Goal: Task Accomplishment & Management: Complete application form

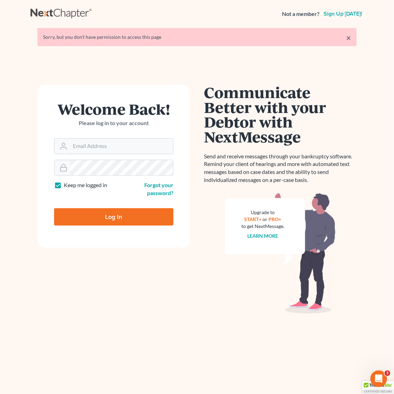
type input "[EMAIL_ADDRESS][DOMAIN_NAME]"
click at [123, 214] on input "Log In" at bounding box center [113, 216] width 119 height 17
type input "Thinking..."
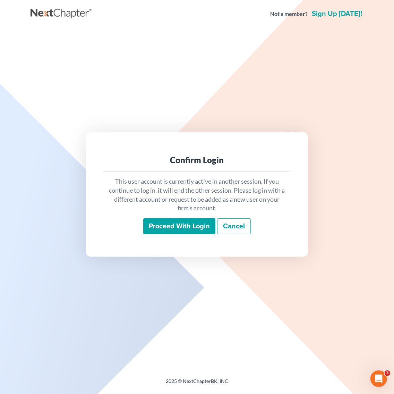
click at [168, 218] on div "This user account is currently active in another session. If you continue to lo…" at bounding box center [197, 206] width 189 height 68
click at [164, 228] on input "Proceed with login" at bounding box center [179, 226] width 72 height 16
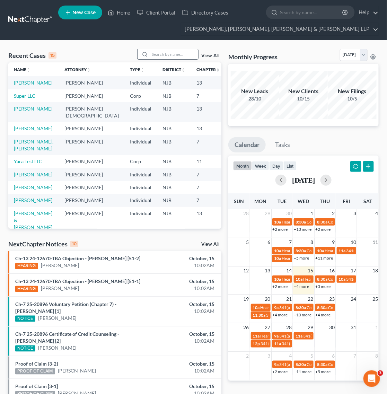
click at [162, 51] on input "search" at bounding box center [174, 54] width 49 height 10
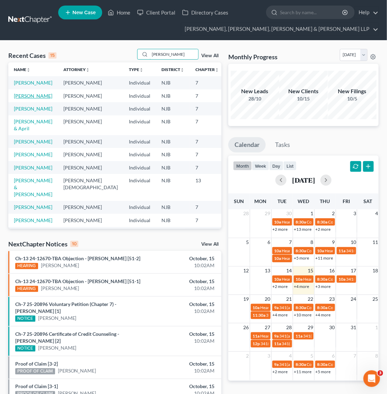
type input "michael"
click at [28, 99] on link "Samuels, Michael" at bounding box center [33, 96] width 38 height 6
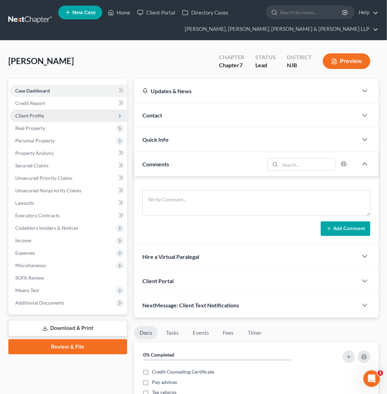
click at [43, 111] on span "Client Profile" at bounding box center [69, 116] width 118 height 12
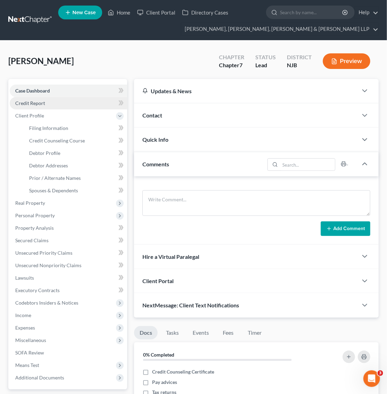
click at [53, 105] on link "Credit Report" at bounding box center [69, 103] width 118 height 12
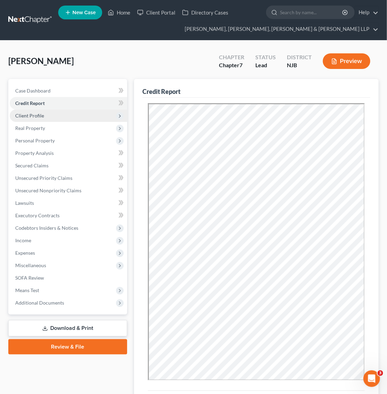
click at [54, 114] on span "Client Profile" at bounding box center [69, 116] width 118 height 12
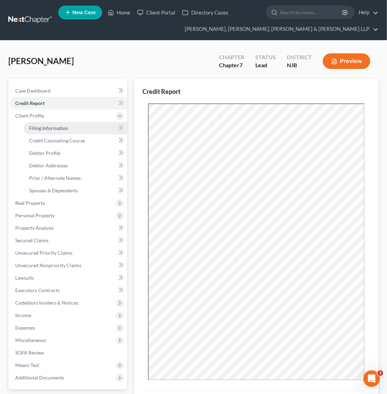
click at [54, 134] on link "Filing Information" at bounding box center [76, 128] width 104 height 12
select select "1"
select select "0"
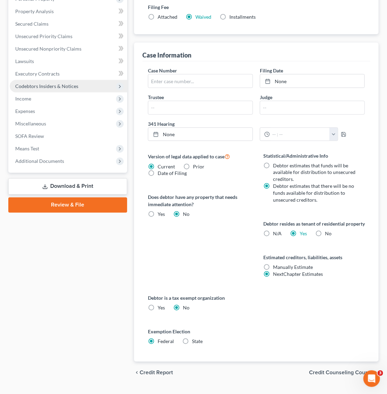
click at [51, 91] on span "Codebtors Insiders & Notices" at bounding box center [69, 86] width 118 height 12
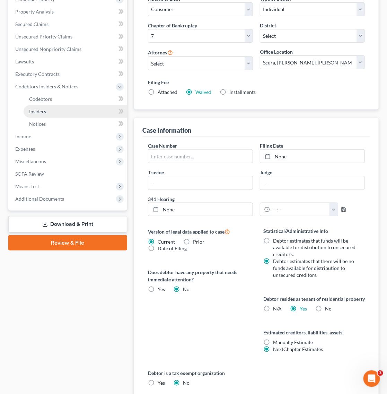
click at [64, 117] on link "Insiders" at bounding box center [76, 111] width 104 height 12
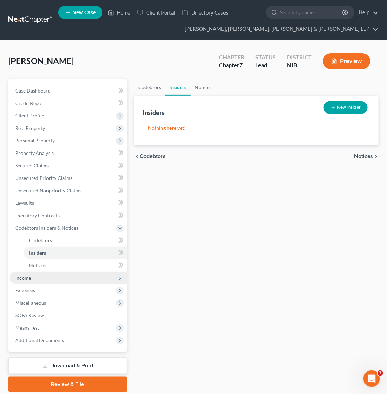
click at [74, 274] on span "Income" at bounding box center [69, 278] width 118 height 12
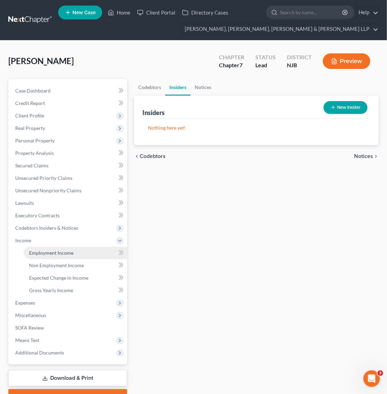
click at [70, 255] on span "Employment Income" at bounding box center [51, 253] width 44 height 6
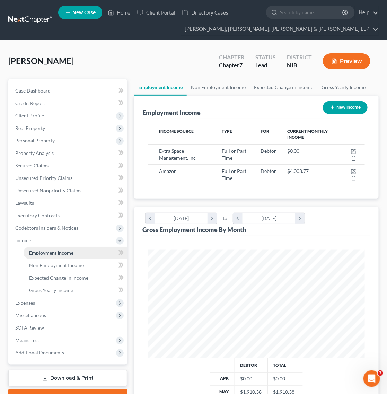
scroll to position [109, 231]
click at [200, 85] on link "Non Employment Income" at bounding box center [218, 87] width 63 height 17
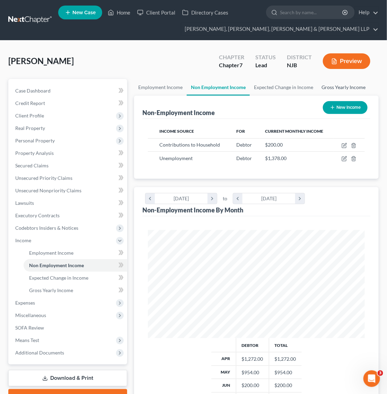
scroll to position [109, 231]
click at [320, 84] on link "Gross Yearly Income" at bounding box center [344, 87] width 52 height 17
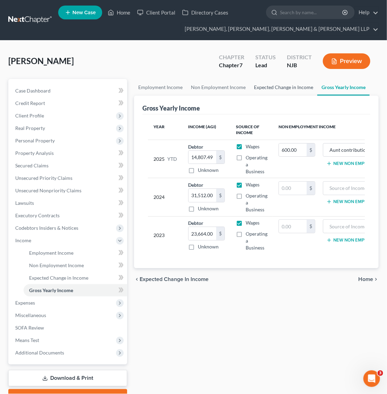
click at [280, 91] on link "Expected Change in Income" at bounding box center [284, 87] width 68 height 17
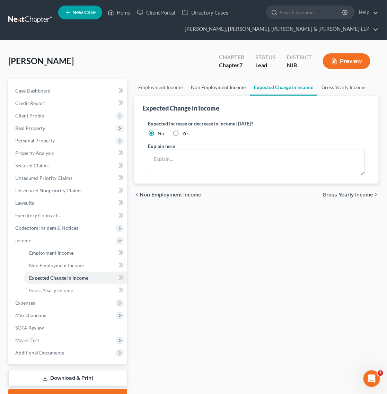
click at [207, 91] on link "Non Employment Income" at bounding box center [218, 87] width 63 height 17
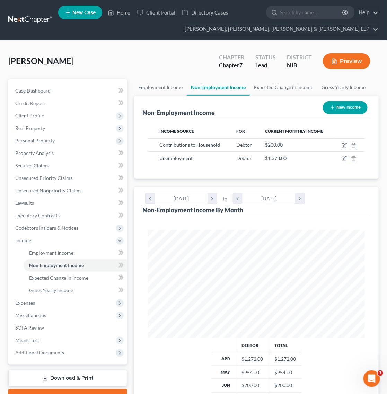
scroll to position [109, 231]
click at [183, 90] on link "Employment Income" at bounding box center [160, 87] width 53 height 17
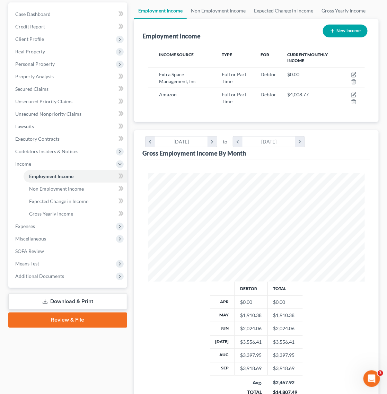
scroll to position [154, 0]
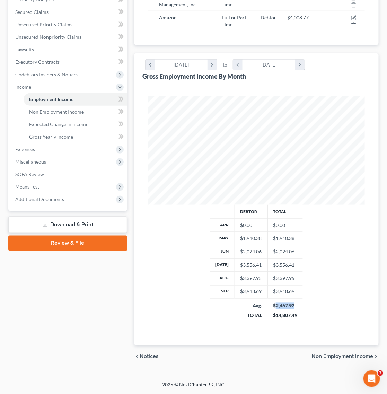
drag, startPoint x: 293, startPoint y: 309, endPoint x: 274, endPoint y: 309, distance: 19.1
click at [274, 309] on div "$2,467.92" at bounding box center [285, 306] width 24 height 7
copy div "2,467.92"
click at [79, 156] on span "Miscellaneous" at bounding box center [69, 162] width 118 height 12
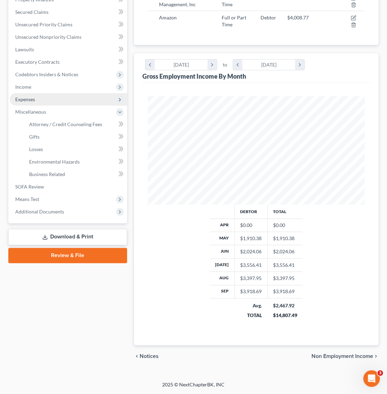
click at [60, 99] on span "Expenses" at bounding box center [69, 99] width 118 height 12
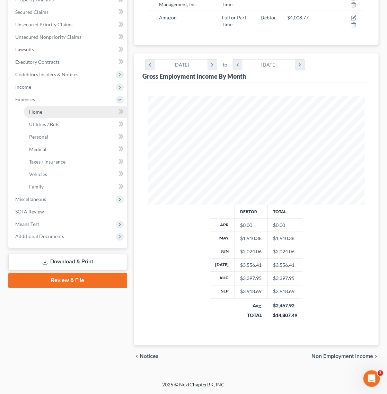
click at [58, 107] on link "Home" at bounding box center [76, 112] width 104 height 12
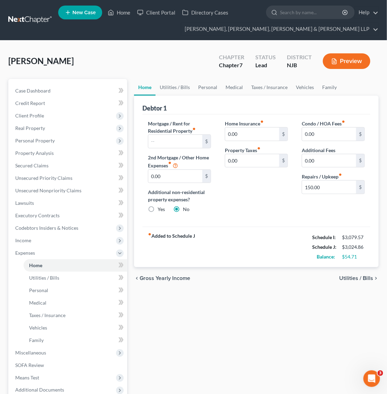
click at [277, 198] on div "Home Insurance fiber_manual_record 0.00 $ Property Taxes fiber_manual_record 0.…" at bounding box center [256, 169] width 77 height 99
click at [177, 86] on link "Utilities / Bills" at bounding box center [175, 87] width 38 height 17
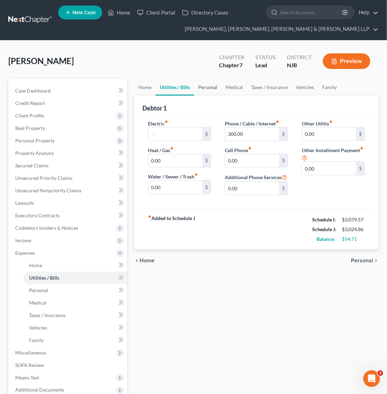
click at [200, 87] on link "Personal" at bounding box center [207, 87] width 27 height 17
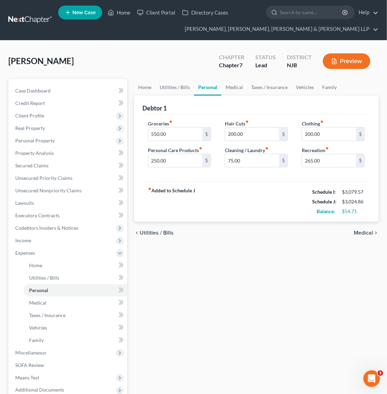
click at [252, 195] on div "fiber_manual_record Added to Schedule J Schedule I: $3,079.57 Schedule J: $3,02…" at bounding box center [257, 201] width 228 height 41
click at [241, 94] on link "Medical" at bounding box center [235, 87] width 26 height 17
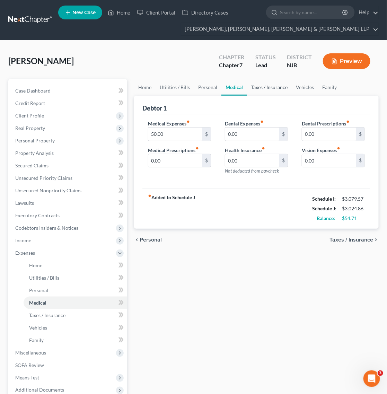
click at [254, 84] on link "Taxes / Insurance" at bounding box center [269, 87] width 45 height 17
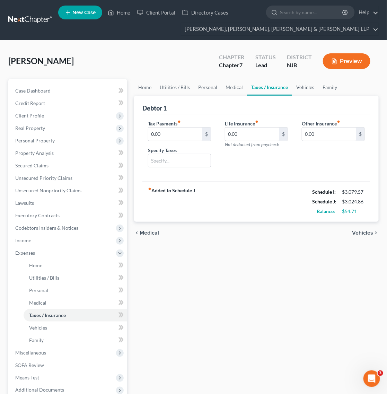
click at [305, 87] on link "Vehicles" at bounding box center [305, 87] width 26 height 17
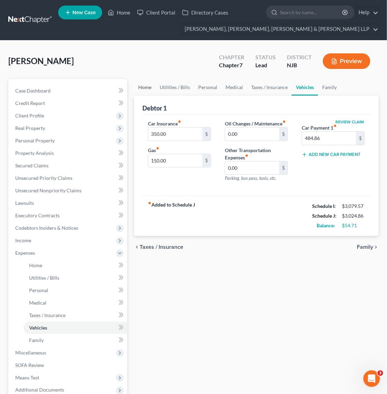
click at [144, 86] on link "Home" at bounding box center [145, 87] width 22 height 17
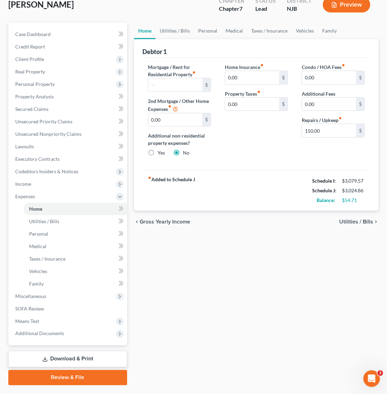
scroll to position [74, 0]
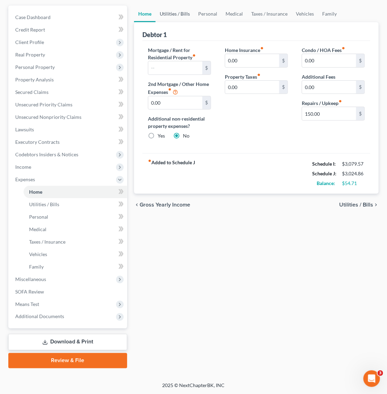
click at [175, 15] on link "Utilities / Bills" at bounding box center [175, 14] width 38 height 17
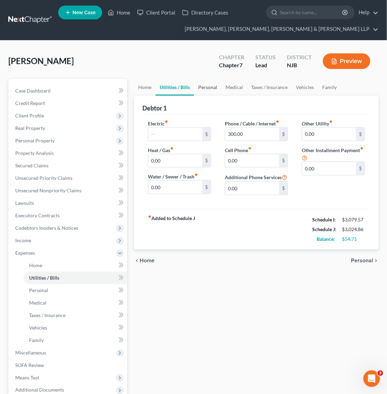
click at [203, 82] on link "Personal" at bounding box center [207, 87] width 27 height 17
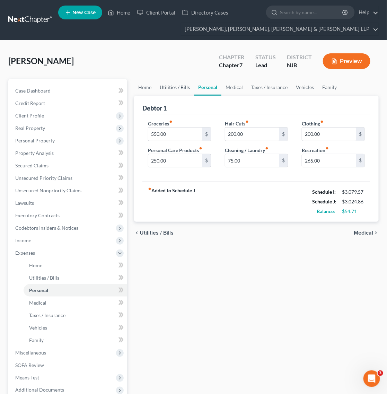
click at [180, 88] on link "Utilities / Bills" at bounding box center [175, 87] width 38 height 17
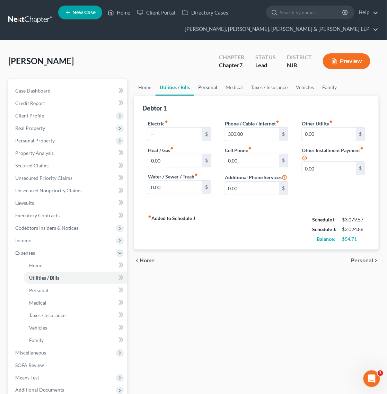
click at [208, 89] on link "Personal" at bounding box center [207, 87] width 27 height 17
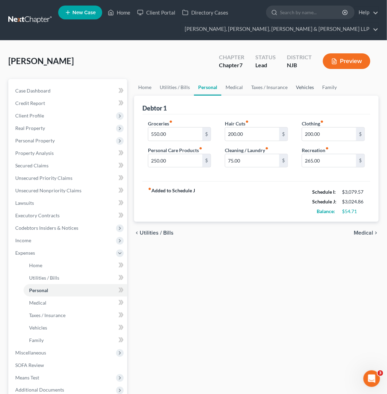
click at [301, 93] on link "Vehicles" at bounding box center [305, 87] width 26 height 17
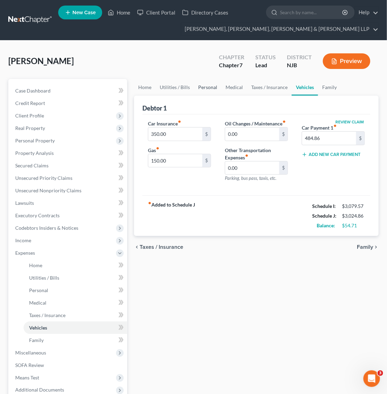
click at [213, 86] on link "Personal" at bounding box center [207, 87] width 27 height 17
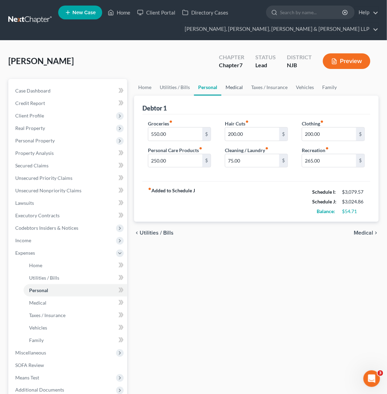
click at [232, 93] on link "Medical" at bounding box center [235, 87] width 26 height 17
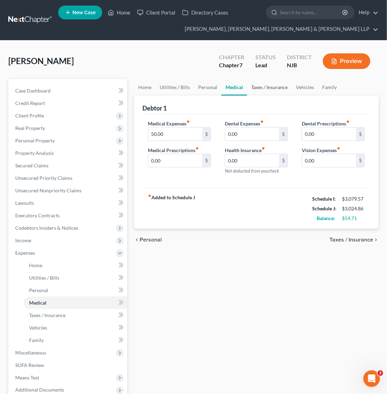
click at [265, 91] on link "Taxes / Insurance" at bounding box center [269, 87] width 45 height 17
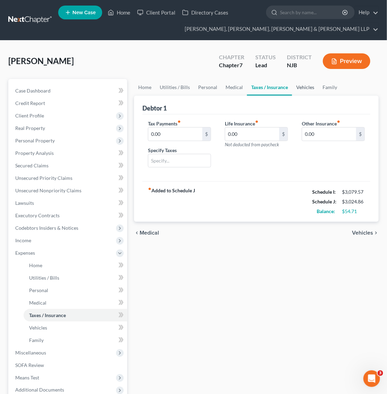
click at [315, 94] on link "Vehicles" at bounding box center [305, 87] width 26 height 17
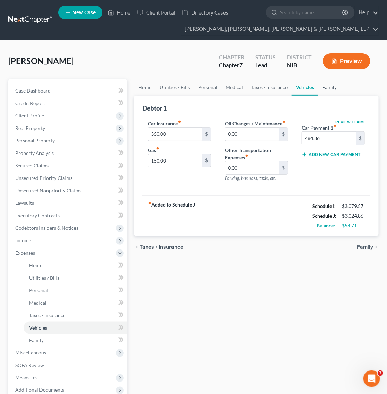
click at [330, 91] on link "Family" at bounding box center [329, 87] width 23 height 17
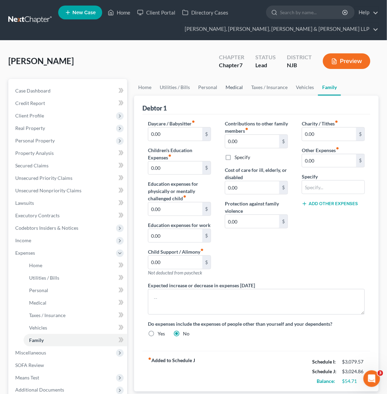
click at [228, 88] on link "Medical" at bounding box center [235, 87] width 26 height 17
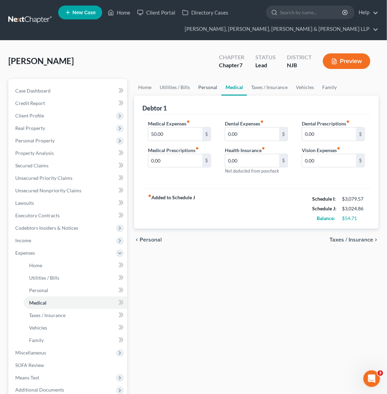
click at [201, 87] on link "Personal" at bounding box center [207, 87] width 27 height 17
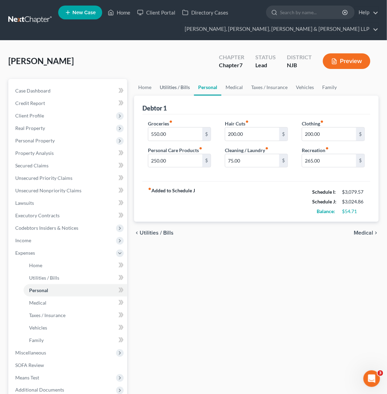
click at [180, 87] on link "Utilities / Bills" at bounding box center [175, 87] width 38 height 17
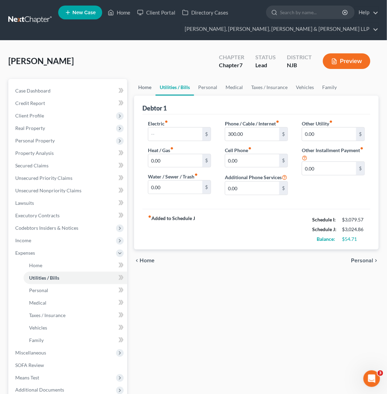
click at [143, 87] on link "Home" at bounding box center [145, 87] width 22 height 17
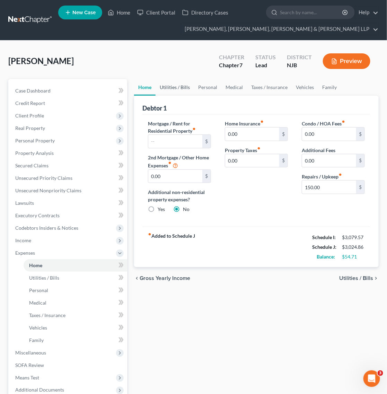
click at [179, 89] on link "Utilities / Bills" at bounding box center [175, 87] width 38 height 17
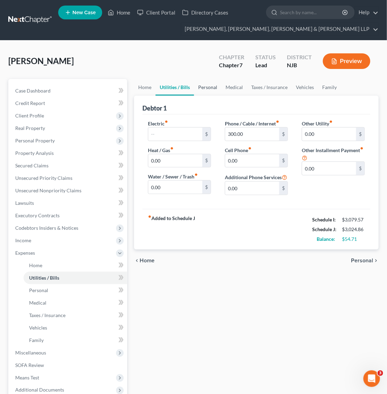
click at [212, 88] on link "Personal" at bounding box center [207, 87] width 27 height 17
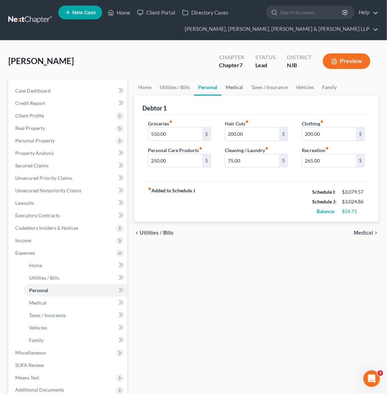
click at [237, 88] on link "Medical" at bounding box center [235, 87] width 26 height 17
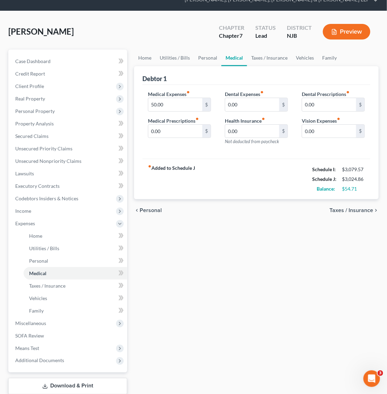
scroll to position [74, 0]
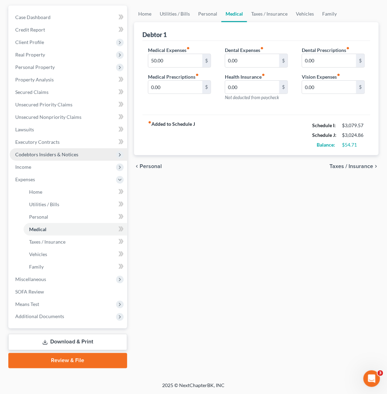
click at [65, 160] on span "Codebtors Insiders & Notices" at bounding box center [69, 154] width 118 height 12
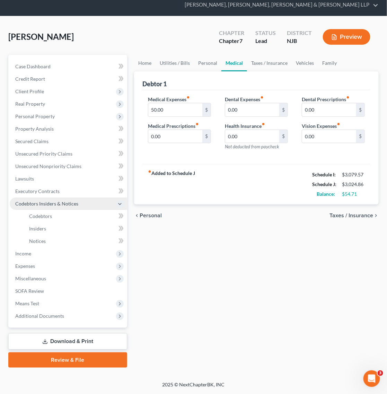
scroll to position [24, 0]
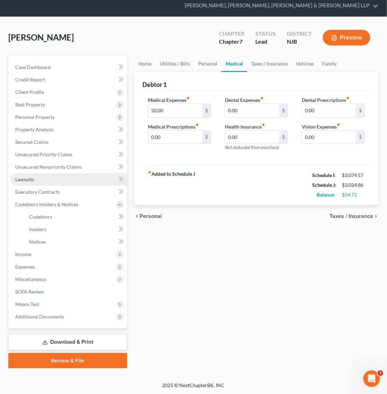
click at [60, 179] on link "Lawsuits" at bounding box center [69, 179] width 118 height 12
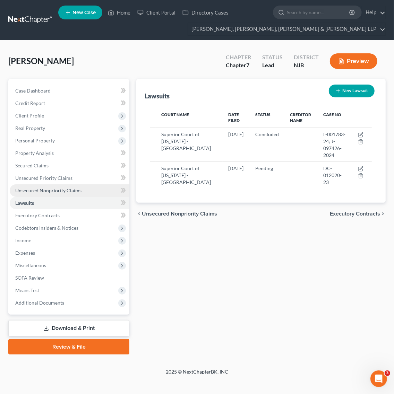
click at [59, 189] on span "Unsecured Nonpriority Claims" at bounding box center [48, 191] width 66 height 6
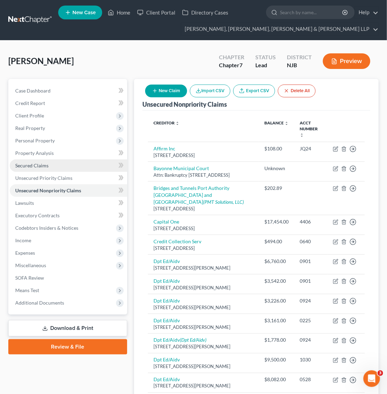
click at [75, 170] on link "Secured Claims" at bounding box center [69, 166] width 118 height 12
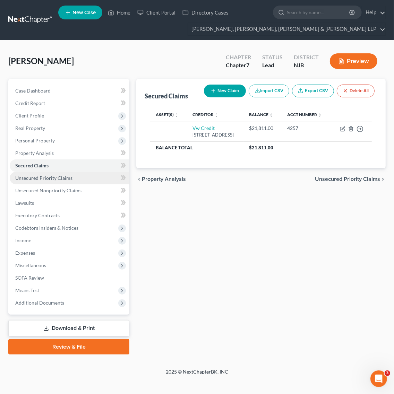
click at [75, 183] on link "Unsecured Priority Claims" at bounding box center [70, 178] width 120 height 12
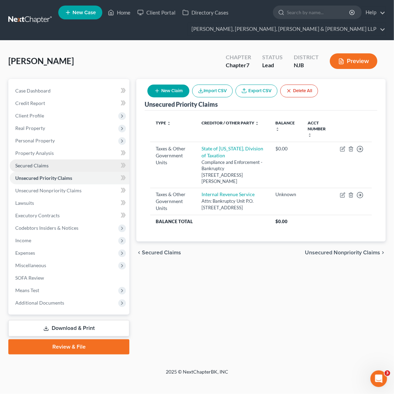
click at [65, 160] on link "Secured Claims" at bounding box center [70, 166] width 120 height 12
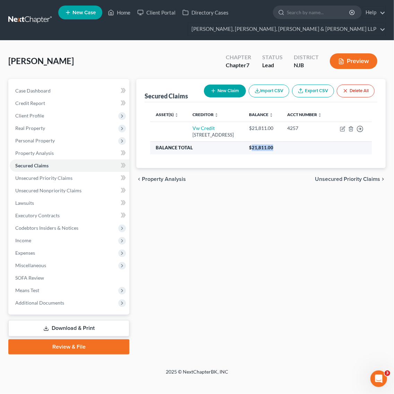
drag, startPoint x: 287, startPoint y: 161, endPoint x: 265, endPoint y: 161, distance: 22.2
click at [265, 154] on th "$21,811.00" at bounding box center [307, 147] width 128 height 12
copy span "21,811.00"
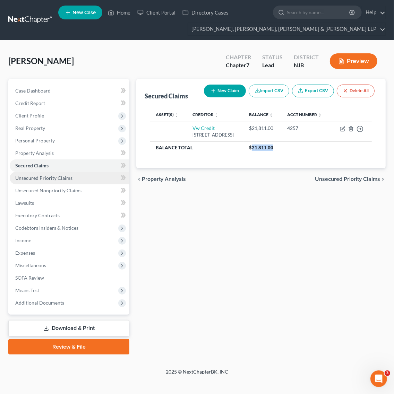
click at [62, 175] on span "Unsecured Priority Claims" at bounding box center [43, 178] width 57 height 6
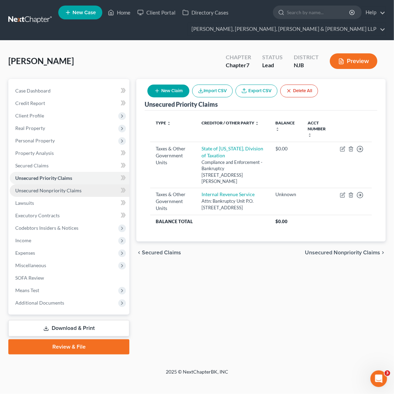
click at [65, 191] on span "Unsecured Nonpriority Claims" at bounding box center [48, 191] width 66 height 6
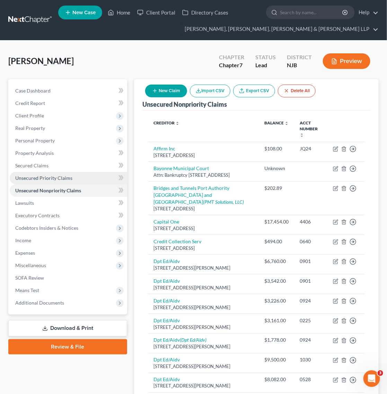
click at [76, 176] on link "Unsecured Priority Claims" at bounding box center [69, 178] width 118 height 12
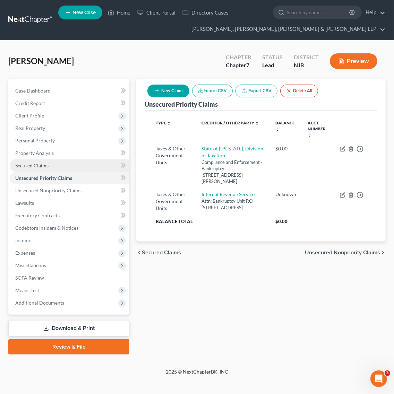
click at [80, 165] on link "Secured Claims" at bounding box center [70, 166] width 120 height 12
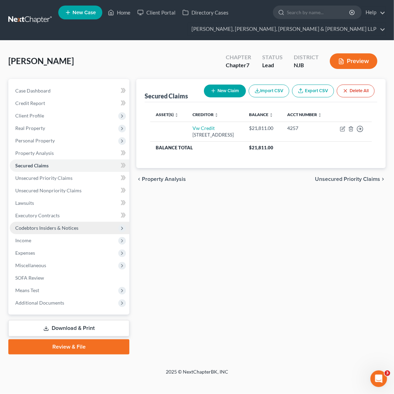
click at [66, 224] on span "Codebtors Insiders & Notices" at bounding box center [70, 228] width 120 height 12
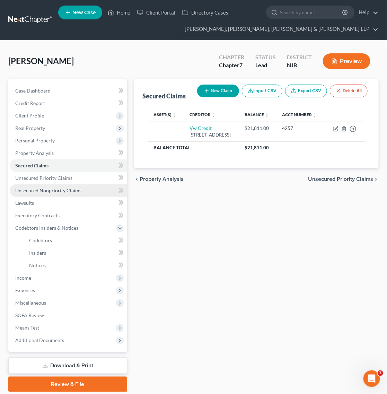
click at [65, 191] on span "Unsecured Nonpriority Claims" at bounding box center [48, 191] width 66 height 6
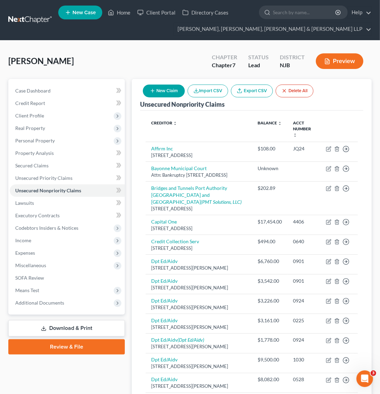
click at [13, 19] on link at bounding box center [30, 20] width 44 height 12
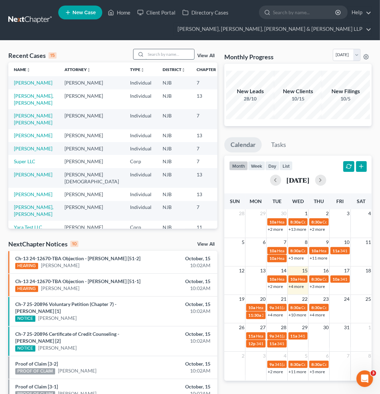
click at [172, 50] on input "search" at bounding box center [170, 54] width 49 height 10
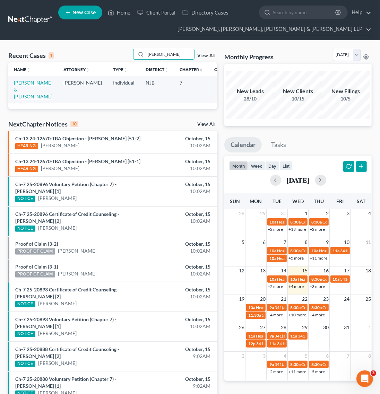
type input "recinos"
click at [30, 91] on link "Recinos, Misael & Andrea" at bounding box center [33, 90] width 38 height 20
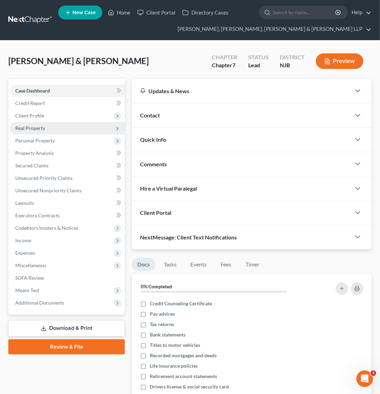
click at [90, 131] on span "Real Property" at bounding box center [67, 128] width 115 height 12
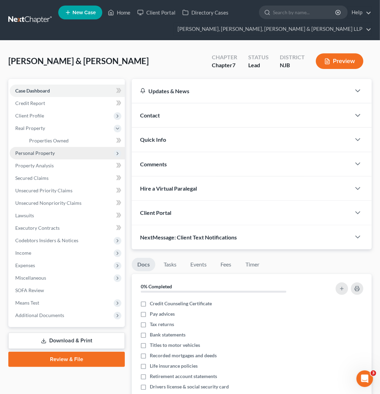
click at [86, 157] on span "Personal Property" at bounding box center [67, 153] width 115 height 12
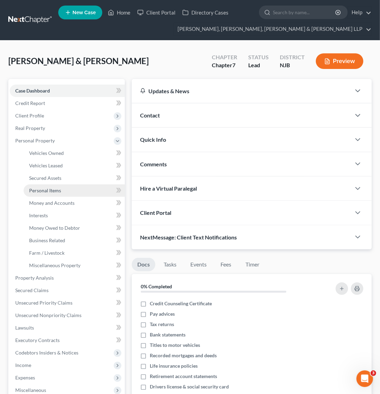
click at [71, 191] on link "Personal Items" at bounding box center [74, 191] width 101 height 12
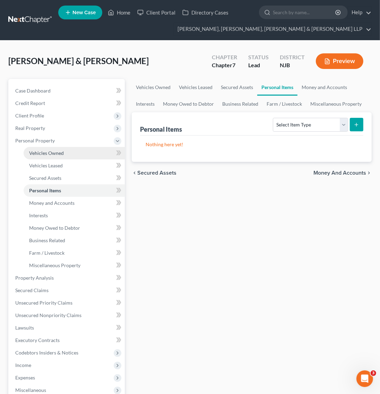
click at [64, 154] on link "Vehicles Owned" at bounding box center [74, 153] width 101 height 12
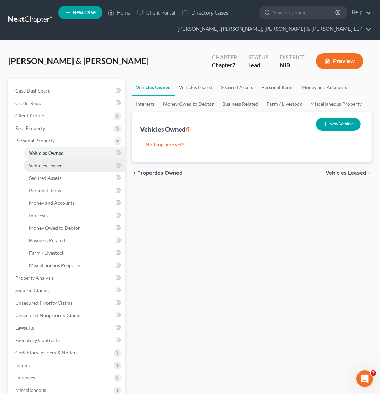
click at [63, 169] on link "Vehicles Leased" at bounding box center [74, 166] width 101 height 12
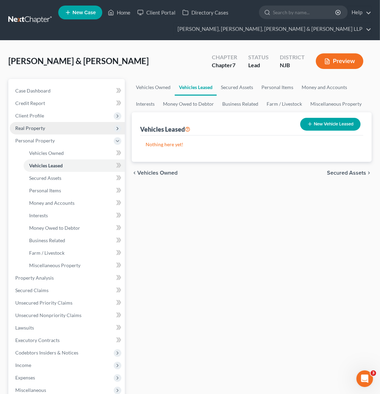
click at [91, 130] on span "Real Property" at bounding box center [67, 128] width 115 height 12
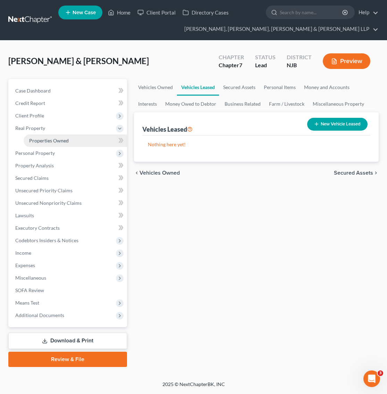
click at [77, 146] on link "Properties Owned" at bounding box center [75, 141] width 103 height 12
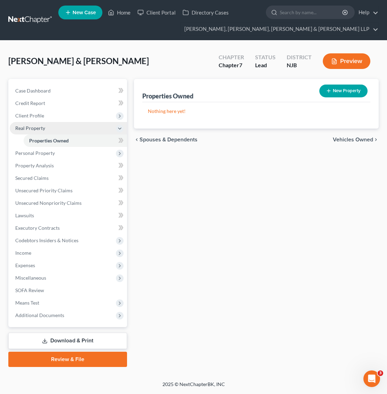
click at [77, 129] on span "Real Property" at bounding box center [68, 128] width 117 height 12
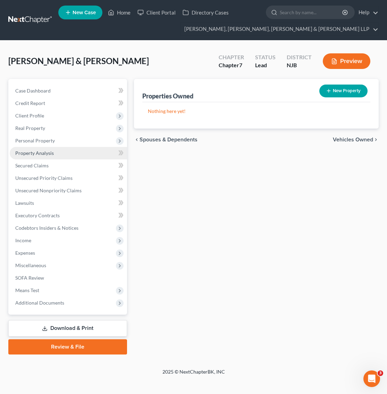
click at [68, 155] on link "Property Analysis" at bounding box center [68, 153] width 117 height 12
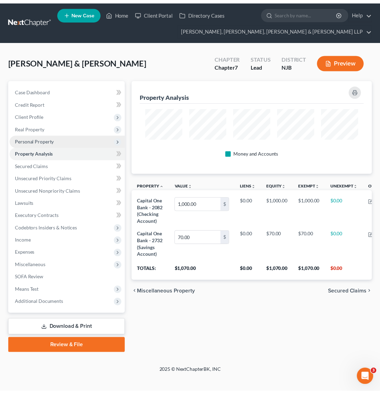
scroll to position [94, 244]
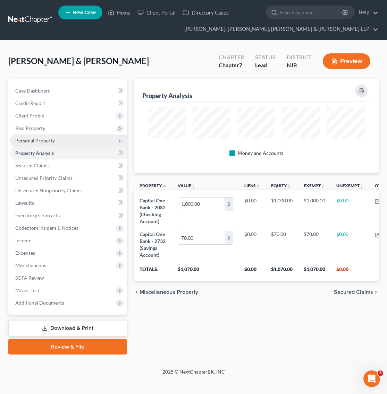
click at [67, 146] on span "Personal Property" at bounding box center [68, 141] width 117 height 12
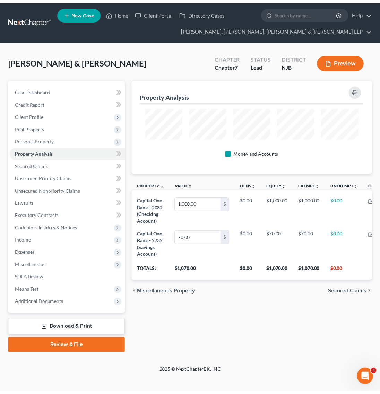
scroll to position [0, 0]
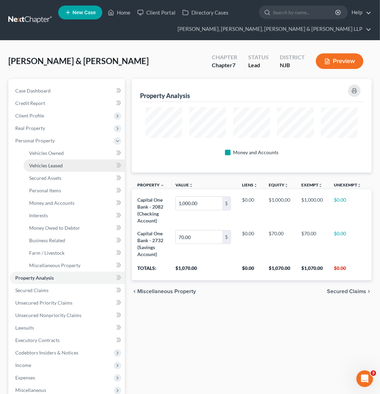
click at [105, 164] on link "Vehicles Leased" at bounding box center [74, 166] width 101 height 12
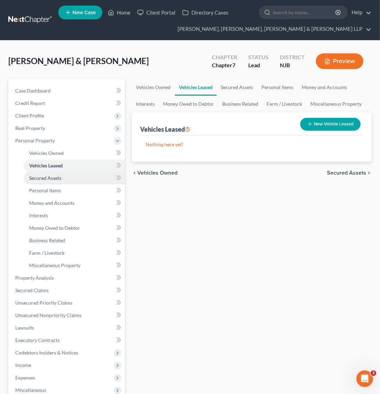
click at [83, 181] on link "Secured Assets" at bounding box center [74, 178] width 101 height 12
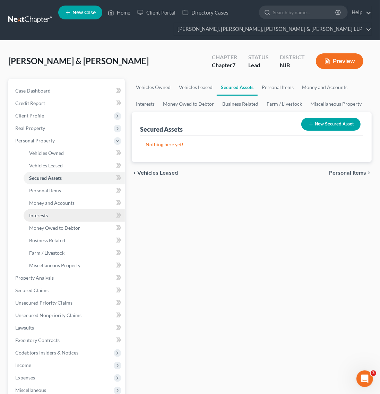
click at [58, 219] on link "Interests" at bounding box center [74, 215] width 101 height 12
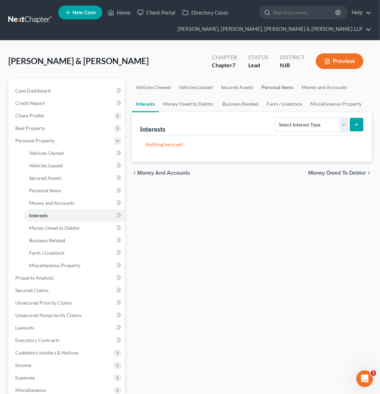
click at [292, 90] on link "Personal Items" at bounding box center [277, 87] width 40 height 17
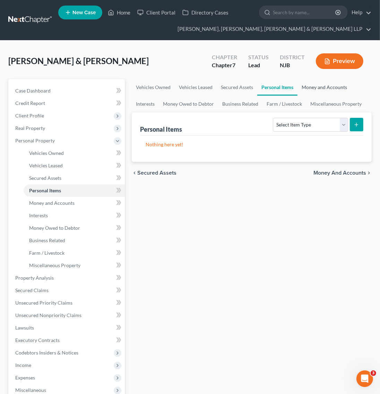
drag, startPoint x: 337, startPoint y: 89, endPoint x: 333, endPoint y: 100, distance: 10.6
click at [336, 90] on link "Money and Accounts" at bounding box center [325, 87] width 54 height 17
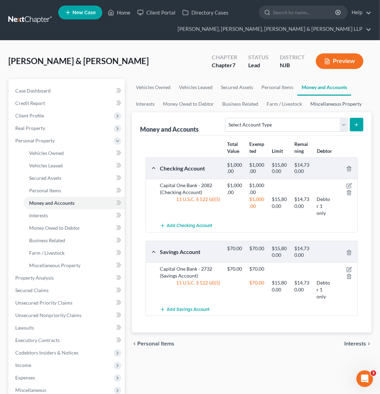
click at [333, 103] on link "Miscellaneous Property" at bounding box center [336, 104] width 60 height 17
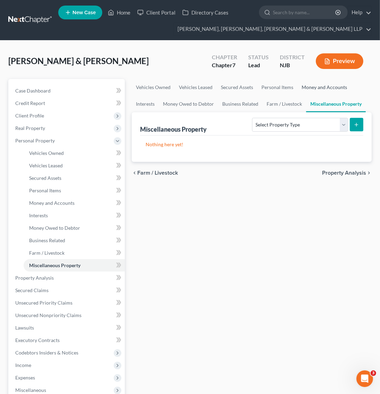
click at [316, 88] on link "Money and Accounts" at bounding box center [325, 87] width 54 height 17
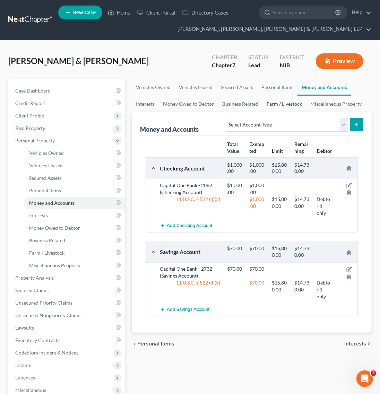
drag, startPoint x: 283, startPoint y: 103, endPoint x: 278, endPoint y: 105, distance: 4.7
click at [281, 104] on link "Farm / Livestock" at bounding box center [285, 104] width 44 height 17
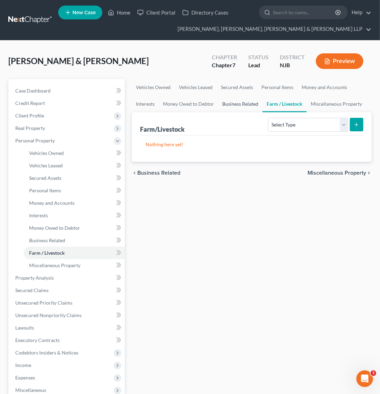
click at [240, 105] on link "Business Related" at bounding box center [240, 104] width 44 height 17
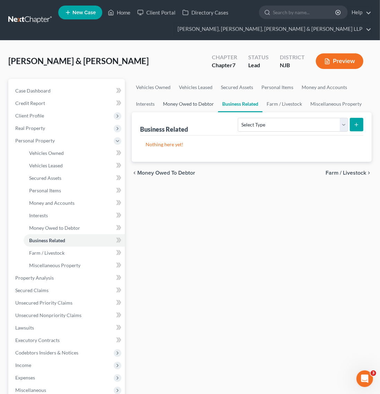
click at [197, 106] on link "Money Owed to Debtor" at bounding box center [188, 104] width 59 height 17
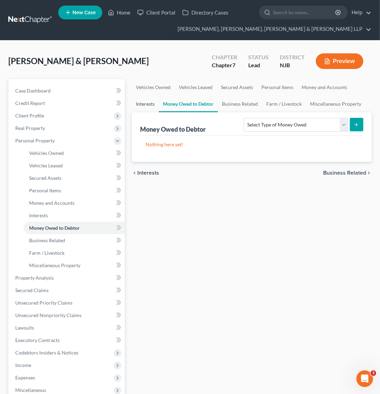
click at [158, 106] on link "Interests" at bounding box center [145, 104] width 27 height 17
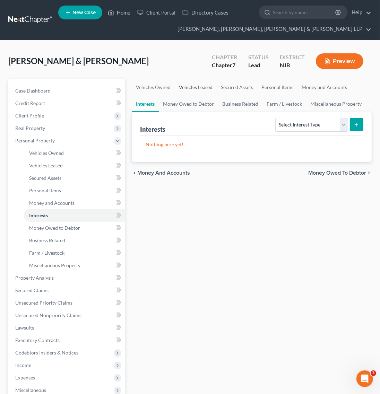
click at [186, 91] on link "Vehicles Leased" at bounding box center [196, 87] width 42 height 17
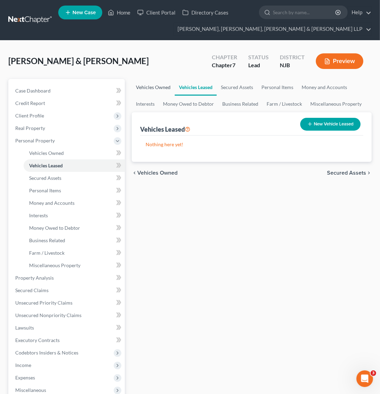
click at [158, 87] on link "Vehicles Owned" at bounding box center [153, 87] width 43 height 17
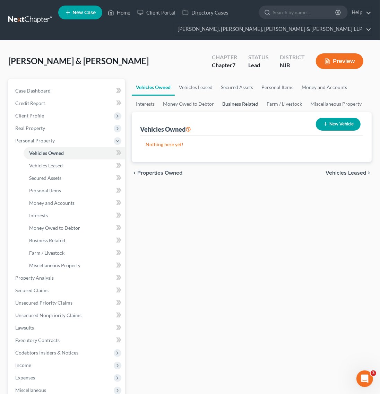
click at [234, 102] on link "Business Related" at bounding box center [240, 104] width 44 height 17
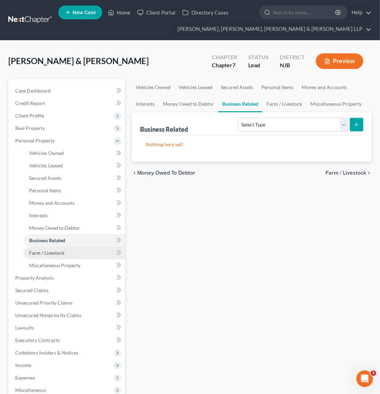
click at [61, 251] on span "Farm / Livestock" at bounding box center [46, 253] width 35 height 6
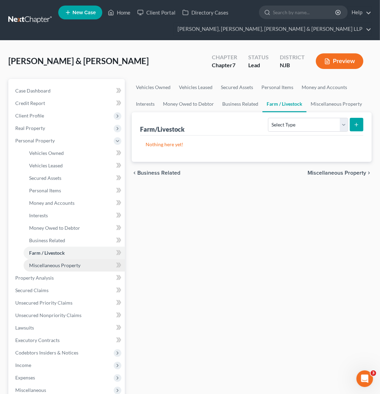
click at [70, 266] on span "Miscellaneous Property" at bounding box center [54, 266] width 51 height 6
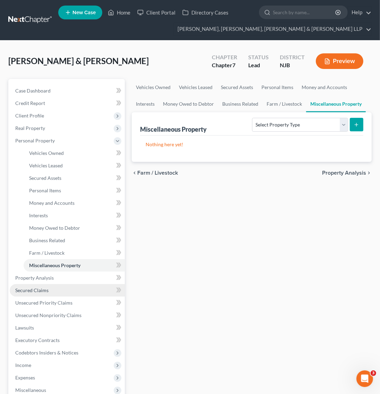
click at [75, 285] on link "Secured Claims" at bounding box center [67, 290] width 115 height 12
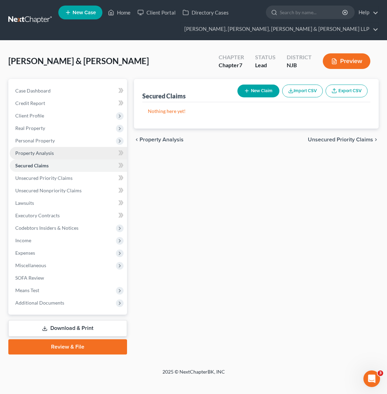
click at [65, 156] on link "Property Analysis" at bounding box center [68, 153] width 117 height 12
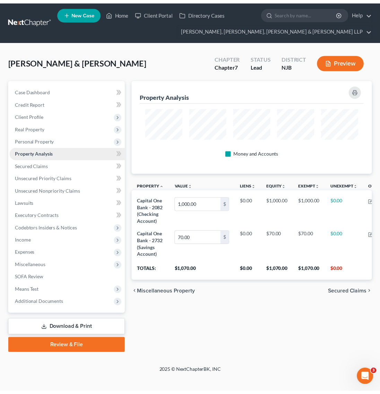
scroll to position [94, 244]
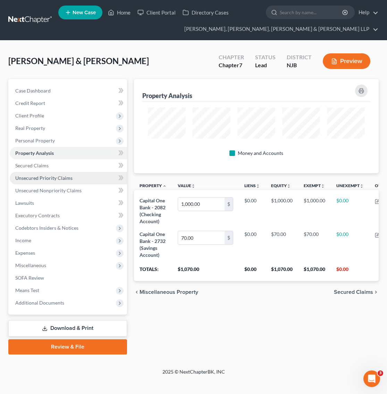
click at [65, 172] on link "Unsecured Priority Claims" at bounding box center [68, 178] width 117 height 12
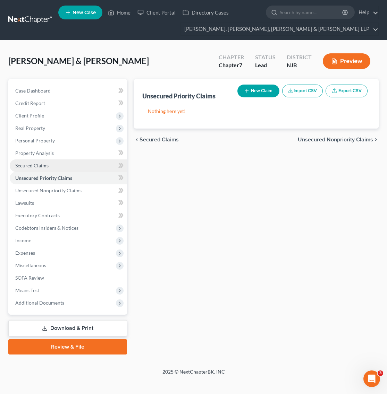
click at [65, 165] on link "Secured Claims" at bounding box center [68, 166] width 117 height 12
click at [53, 181] on link "Unsecured Priority Claims" at bounding box center [68, 178] width 117 height 12
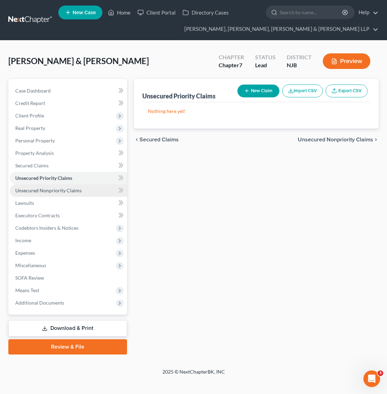
click at [54, 188] on span "Unsecured Nonpriority Claims" at bounding box center [48, 191] width 66 height 6
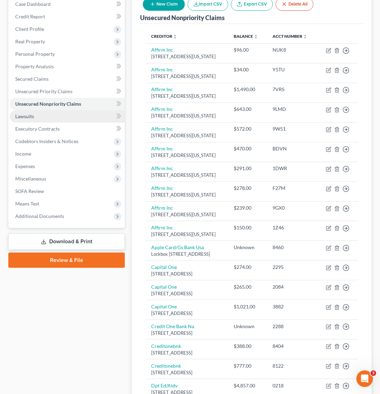
click at [51, 117] on link "Lawsuits" at bounding box center [67, 116] width 115 height 12
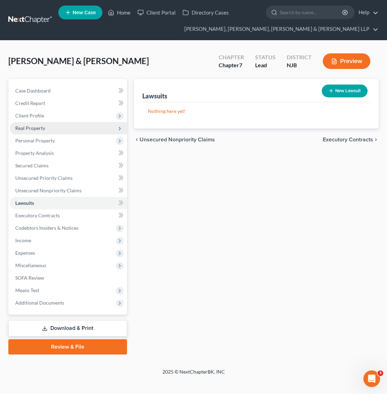
click at [49, 132] on span "Real Property" at bounding box center [68, 128] width 117 height 12
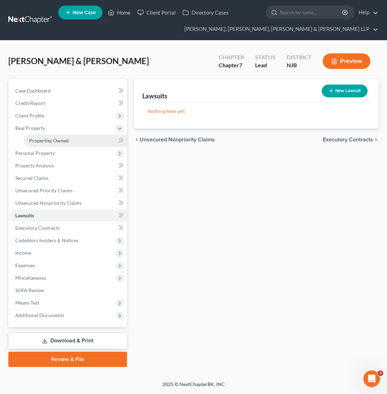
click at [54, 142] on span "Properties Owned" at bounding box center [49, 141] width 40 height 6
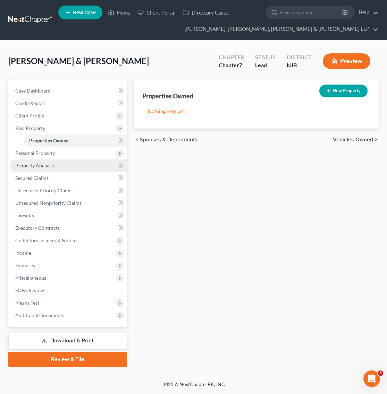
click at [53, 166] on link "Property Analysis" at bounding box center [68, 166] width 117 height 12
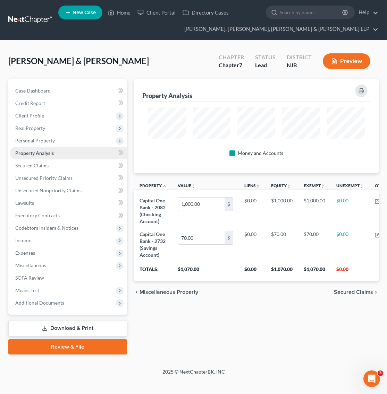
scroll to position [94, 244]
click at [48, 147] on link "Property Analysis" at bounding box center [68, 153] width 117 height 12
click at [59, 155] on link "Property Analysis" at bounding box center [68, 153] width 117 height 12
click at [53, 141] on span "Personal Property" at bounding box center [35, 141] width 40 height 6
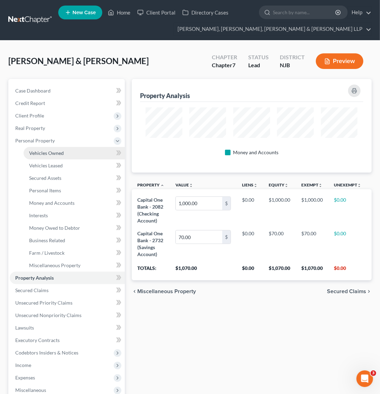
click at [51, 148] on link "Vehicles Owned" at bounding box center [74, 153] width 101 height 12
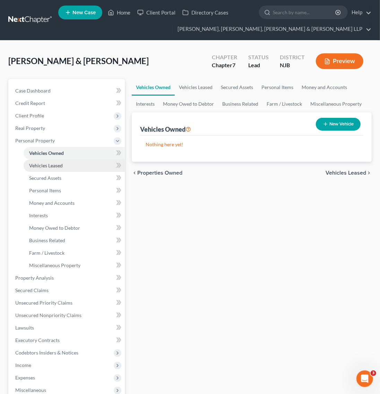
click at [58, 167] on span "Vehicles Leased" at bounding box center [46, 166] width 34 height 6
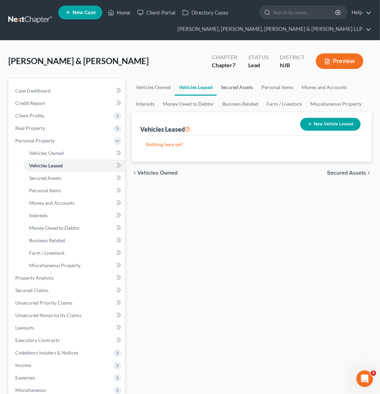
click at [250, 87] on link "Secured Assets" at bounding box center [237, 87] width 41 height 17
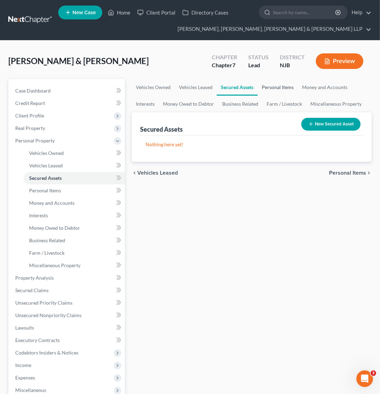
click at [262, 88] on link "Personal Items" at bounding box center [278, 87] width 40 height 17
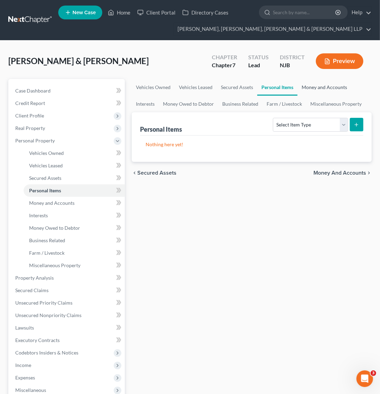
click at [306, 90] on link "Money and Accounts" at bounding box center [325, 87] width 54 height 17
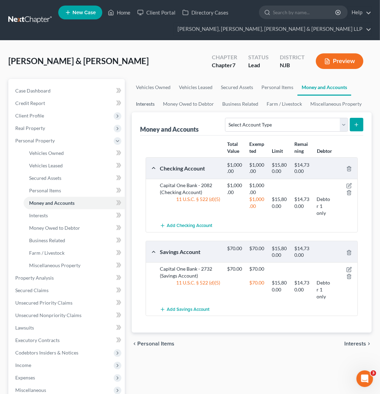
click at [140, 100] on link "Interests" at bounding box center [145, 104] width 27 height 17
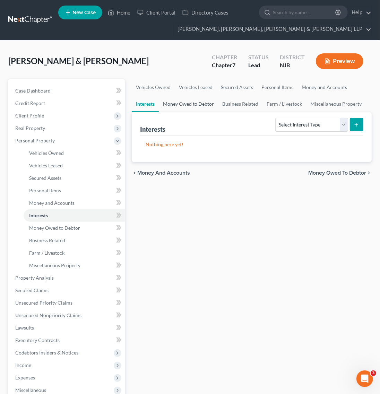
click at [188, 108] on link "Money Owed to Debtor" at bounding box center [188, 104] width 59 height 17
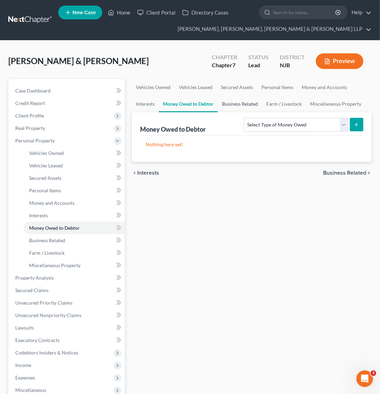
click at [252, 98] on link "Business Related" at bounding box center [240, 104] width 44 height 17
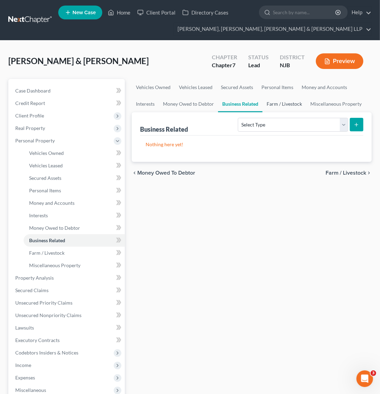
click at [275, 103] on link "Farm / Livestock" at bounding box center [285, 104] width 44 height 17
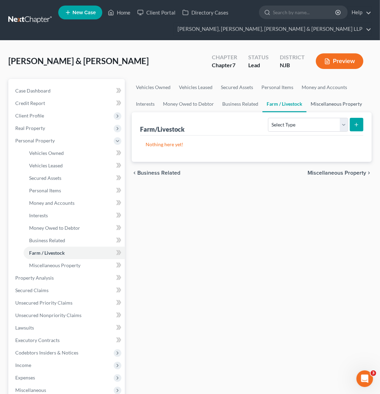
click at [345, 103] on link "Miscellaneous Property" at bounding box center [337, 104] width 60 height 17
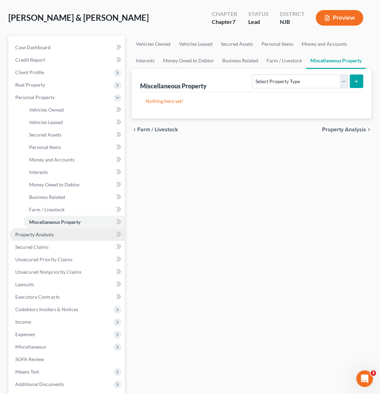
click at [76, 232] on link "Property Analysis" at bounding box center [67, 235] width 115 height 12
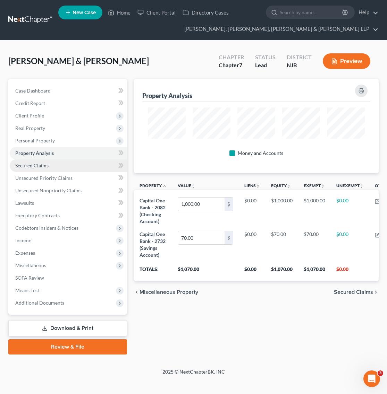
click at [65, 164] on link "Secured Claims" at bounding box center [68, 166] width 117 height 12
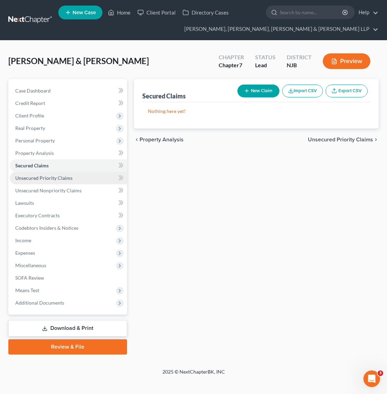
click at [66, 173] on link "Unsecured Priority Claims" at bounding box center [68, 178] width 117 height 12
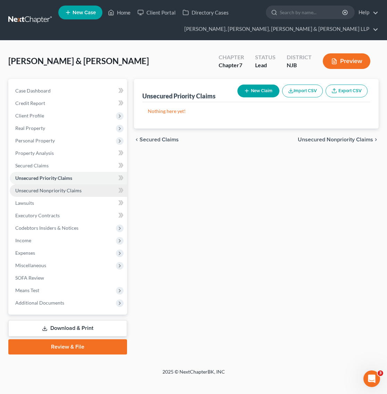
click at [78, 193] on span "Unsecured Nonpriority Claims" at bounding box center [48, 191] width 66 height 6
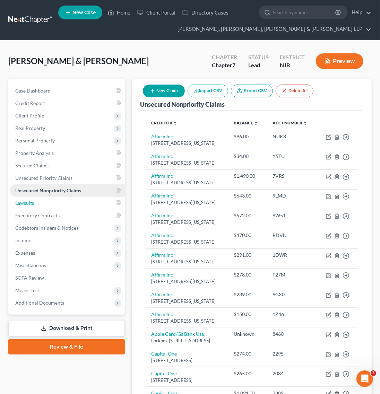
drag, startPoint x: 79, startPoint y: 198, endPoint x: 79, endPoint y: 192, distance: 5.9
click at [79, 198] on link "Lawsuits" at bounding box center [67, 203] width 115 height 12
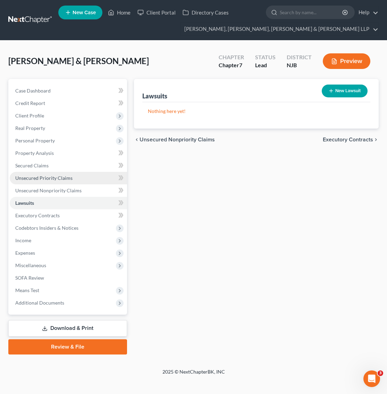
click at [77, 174] on link "Unsecured Priority Claims" at bounding box center [68, 178] width 117 height 12
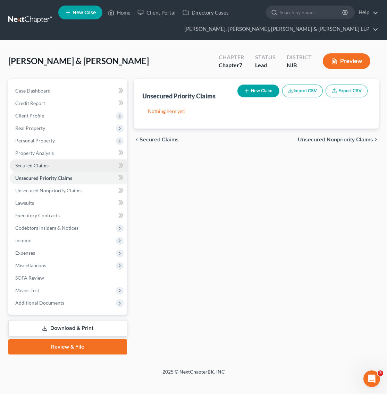
click at [77, 162] on link "Secured Claims" at bounding box center [68, 166] width 117 height 12
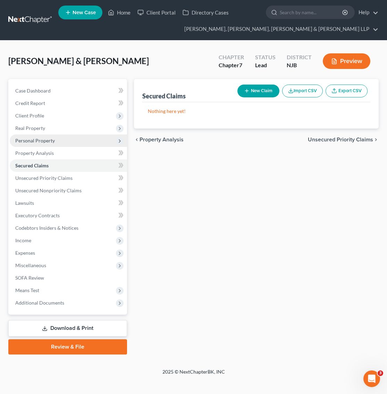
click at [76, 138] on span "Personal Property" at bounding box center [68, 141] width 117 height 12
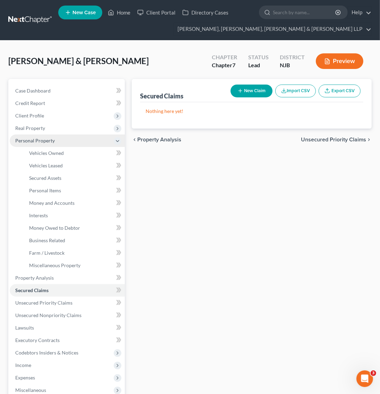
click at [86, 143] on span "Personal Property" at bounding box center [67, 141] width 115 height 12
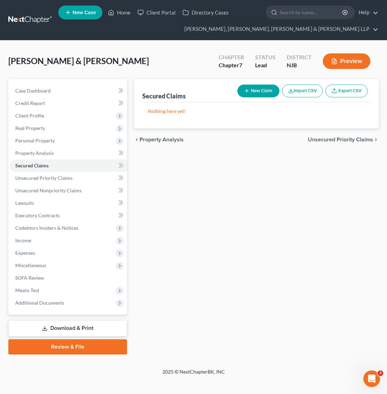
drag, startPoint x: 79, startPoint y: 143, endPoint x: 77, endPoint y: 155, distance: 12.2
click at [78, 144] on span "Personal Property" at bounding box center [68, 141] width 117 height 12
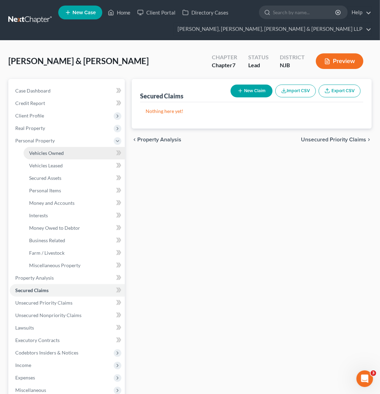
click at [77, 158] on link "Vehicles Owned" at bounding box center [74, 153] width 101 height 12
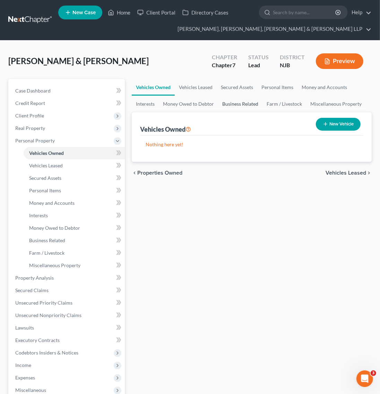
click at [232, 97] on link "Business Related" at bounding box center [240, 104] width 44 height 17
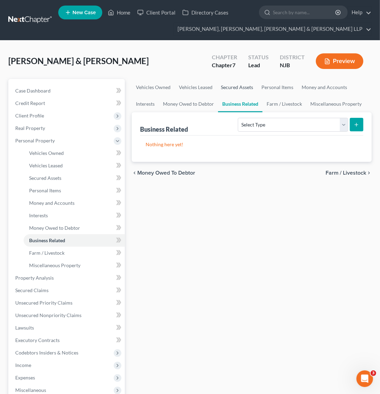
click at [233, 90] on link "Secured Assets" at bounding box center [237, 87] width 41 height 17
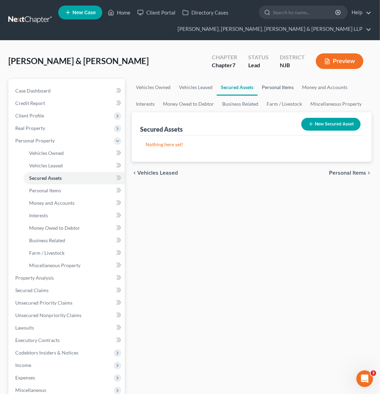
click at [283, 89] on link "Personal Items" at bounding box center [278, 87] width 40 height 17
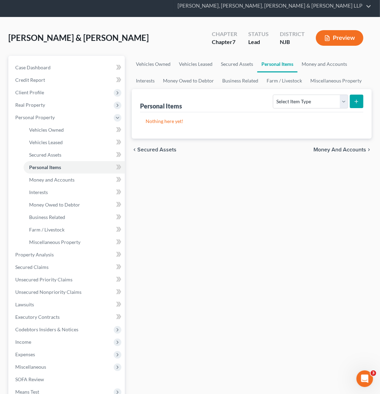
scroll to position [43, 0]
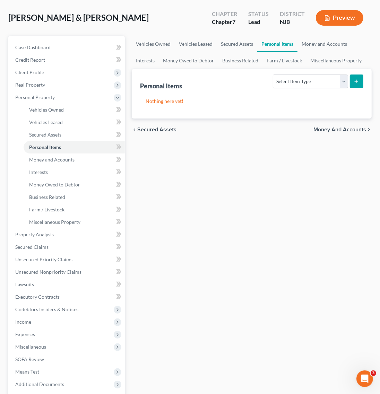
click at [273, 45] on link "Personal Items" at bounding box center [277, 44] width 40 height 17
click at [318, 81] on select "Select Item Type Clothing Collectibles Of Value Electronics Firearms Household …" at bounding box center [310, 82] width 75 height 14
click at [259, 195] on div "Vehicles Owned Vehicles Leased Secured Assets Personal Items Money and Accounts…" at bounding box center [251, 236] width 247 height 401
click at [280, 77] on select "Select Item Type Clothing Collectibles Of Value Electronics Firearms Household …" at bounding box center [310, 82] width 75 height 14
select select "household_goods"
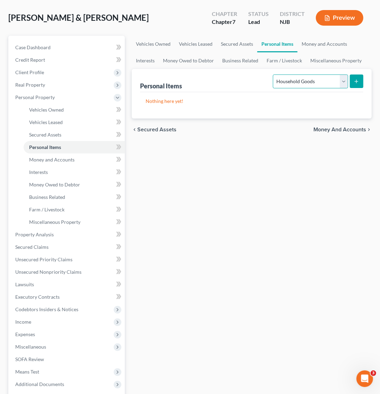
click at [274, 75] on select "Select Item Type Clothing Collectibles Of Value Electronics Firearms Household …" at bounding box center [310, 82] width 75 height 14
click at [353, 84] on button "submit" at bounding box center [357, 82] width 14 height 14
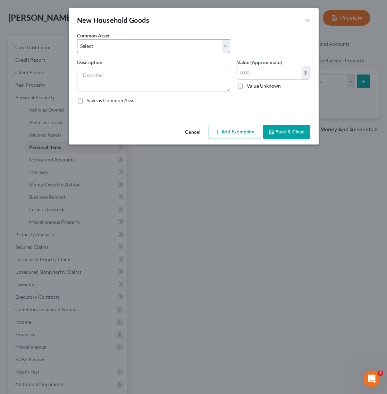
click at [141, 45] on select "Select Household items" at bounding box center [153, 46] width 153 height 14
click at [77, 39] on select "Select Household items" at bounding box center [153, 46] width 153 height 14
drag, startPoint x: 100, startPoint y: 48, endPoint x: 104, endPoint y: 52, distance: 6.1
click at [100, 48] on select "Select Household items" at bounding box center [153, 46] width 153 height 14
select select "0"
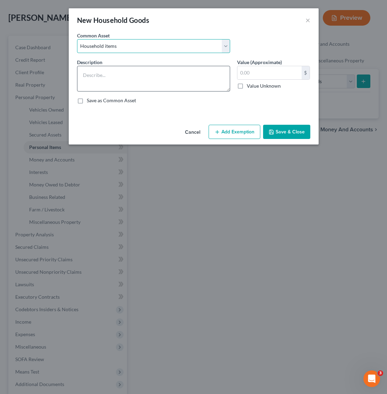
click at [77, 39] on select "Select Household items" at bounding box center [153, 46] width 153 height 14
type textarea "Household items"
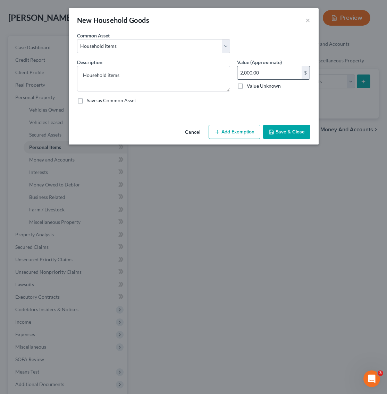
click at [280, 69] on input "2,000.00" at bounding box center [269, 72] width 64 height 13
type input "1,100"
click at [268, 17] on div "New Household Goods ×" at bounding box center [194, 20] width 250 height 24
click at [295, 127] on button "Save & Close" at bounding box center [286, 132] width 47 height 15
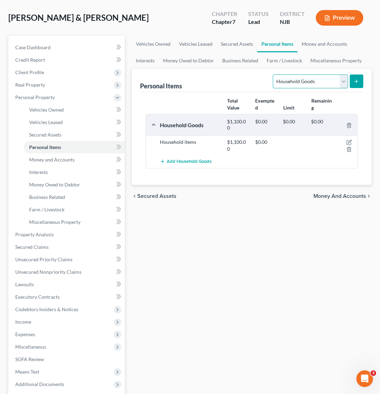
click at [285, 78] on select "Select Item Type Clothing Collectibles Of Value Electronics Firearms Household …" at bounding box center [310, 82] width 75 height 14
select select "electronics"
click at [274, 75] on select "Select Item Type Clothing Collectibles Of Value Electronics Firearms Household …" at bounding box center [310, 82] width 75 height 14
click at [220, 97] on div "Total Value Exempted Limit Remaining" at bounding box center [251, 104] width 219 height 19
click at [360, 83] on button "submit" at bounding box center [357, 82] width 14 height 14
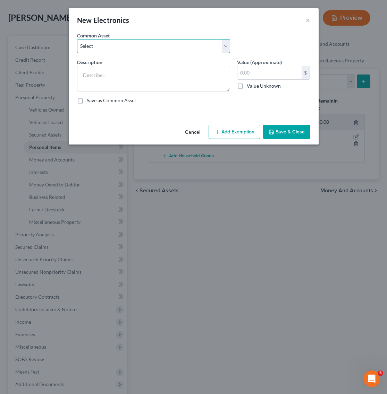
drag, startPoint x: 160, startPoint y: 47, endPoint x: 157, endPoint y: 52, distance: 5.7
click at [160, 47] on select "Select Cellphone, TVs Electronic Appliances" at bounding box center [153, 46] width 153 height 14
select select "1"
click at [77, 39] on select "Select Cellphone, TVs Electronic Appliances" at bounding box center [153, 46] width 153 height 14
type textarea "Electronic Appliances"
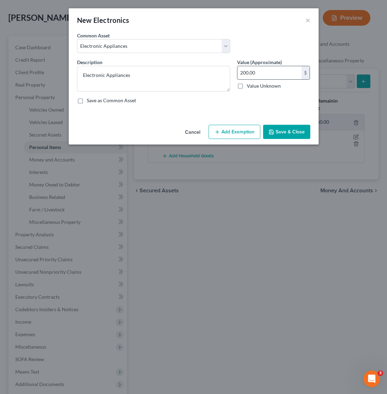
click at [258, 66] on div "200.00 $" at bounding box center [273, 73] width 73 height 14
click at [257, 69] on input "200.00" at bounding box center [269, 72] width 64 height 13
type input "1,400"
click at [266, 39] on div "Common Asset Select Cellphone, TVs Electronic Appliances" at bounding box center [194, 45] width 240 height 27
click at [288, 129] on button "Save & Close" at bounding box center [286, 132] width 47 height 15
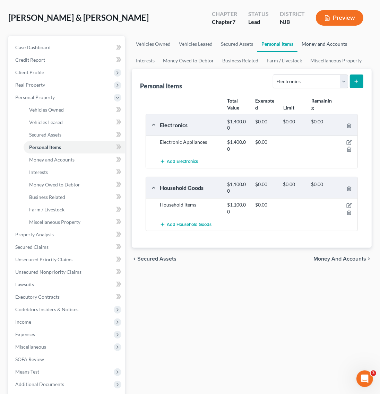
click at [331, 42] on link "Money and Accounts" at bounding box center [325, 44] width 54 height 17
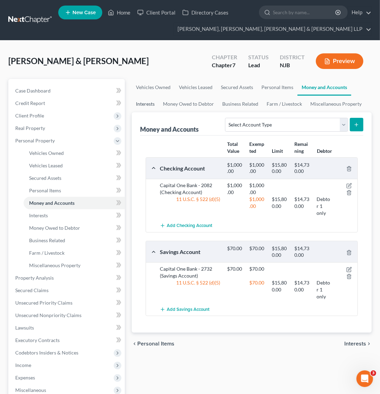
click at [153, 104] on link "Interests" at bounding box center [145, 104] width 27 height 17
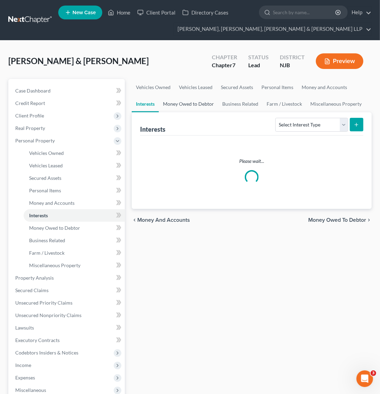
click at [213, 103] on link "Money Owed to Debtor" at bounding box center [188, 104] width 59 height 17
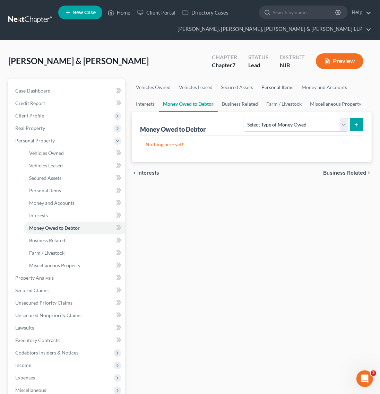
click at [283, 83] on link "Personal Items" at bounding box center [277, 87] width 40 height 17
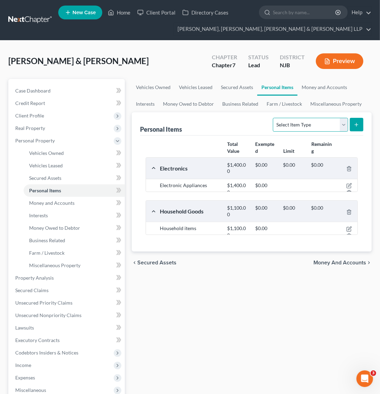
click at [307, 125] on select "Select Item Type Clothing Collectibles Of Value Electronics Firearms Household …" at bounding box center [310, 125] width 75 height 14
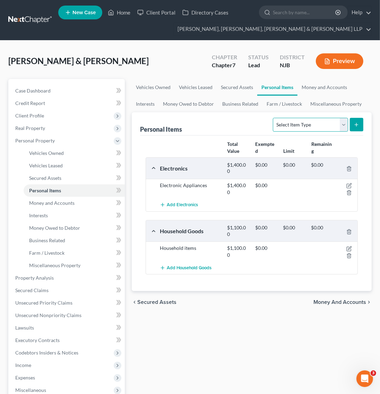
select select "clothing"
click at [274, 118] on select "Select Item Type Clothing Collectibles Of Value Electronics Firearms Household …" at bounding box center [310, 125] width 75 height 14
click at [353, 124] on button "submit" at bounding box center [357, 125] width 14 height 14
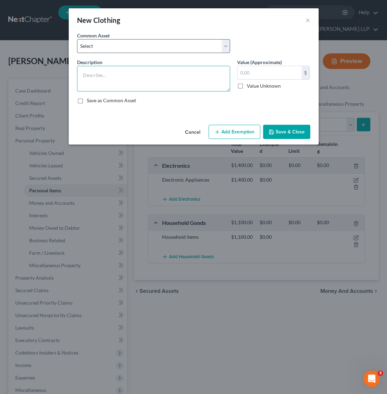
drag, startPoint x: 212, startPoint y: 81, endPoint x: 178, endPoint y: 49, distance: 46.1
click at [207, 80] on textarea at bounding box center [153, 79] width 153 height 26
click at [178, 49] on select "Select Clothes, Shoes & Accessories" at bounding box center [153, 46] width 153 height 14
select select "0"
click at [77, 39] on select "Select Clothes, Shoes & Accessories" at bounding box center [153, 46] width 153 height 14
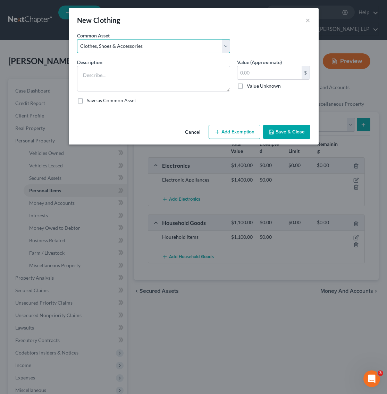
type textarea "Clothes, Shoes & Accessories"
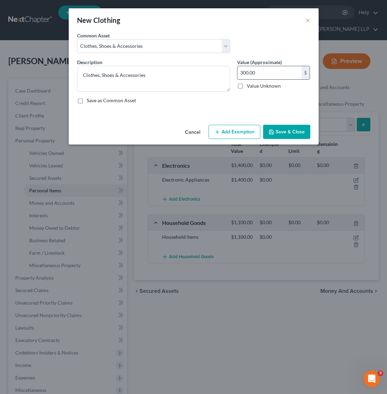
click at [257, 75] on input "300.00" at bounding box center [269, 72] width 64 height 13
type input "200"
click at [283, 130] on button "Save & Close" at bounding box center [286, 132] width 47 height 15
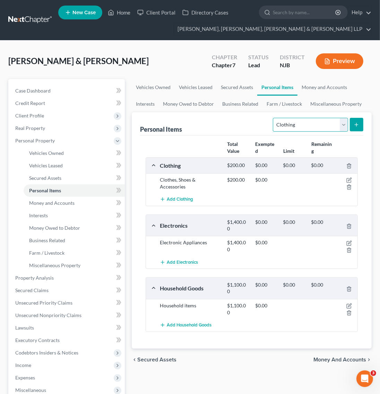
click at [316, 124] on select "Select Item Type Clothing Collectibles Of Value Electronics Firearms Household …" at bounding box center [310, 125] width 75 height 14
select select "jewelry"
click at [274, 118] on select "Select Item Type Clothing Collectibles Of Value Electronics Firearms Household …" at bounding box center [310, 125] width 75 height 14
click at [355, 128] on button "submit" at bounding box center [357, 125] width 14 height 14
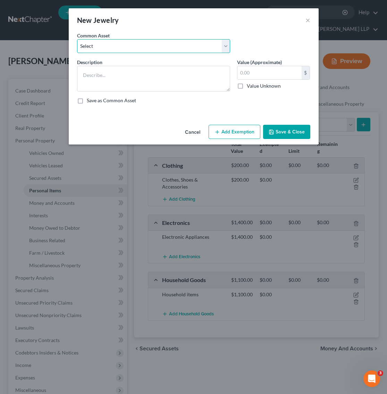
click at [124, 41] on select "Select Jewelry" at bounding box center [153, 46] width 153 height 14
select select "0"
click at [77, 39] on select "Select Jewelry" at bounding box center [153, 46] width 153 height 14
type textarea "Jewelry"
click at [268, 75] on input "150.00" at bounding box center [269, 72] width 64 height 13
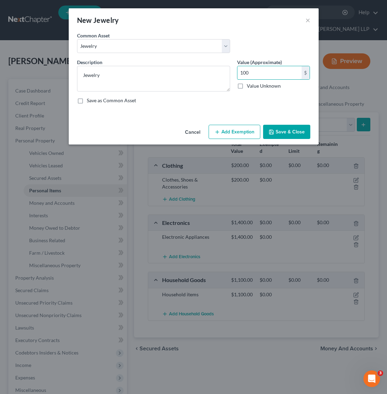
type input "100"
click at [294, 136] on button "Save & Close" at bounding box center [286, 132] width 47 height 15
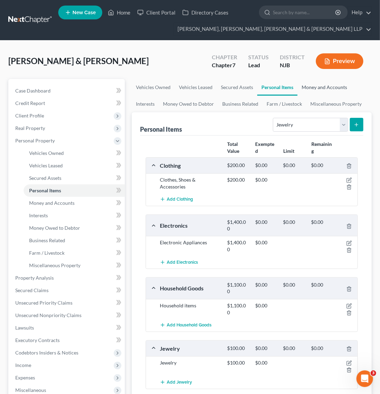
click at [321, 91] on link "Money and Accounts" at bounding box center [325, 87] width 54 height 17
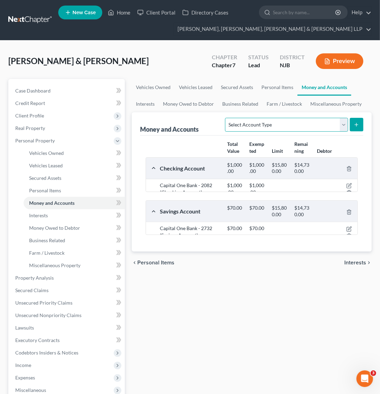
click at [320, 119] on select "Select Account Type Brokerage Cash on Hand Certificates of Deposit Checking Acc…" at bounding box center [286, 125] width 123 height 14
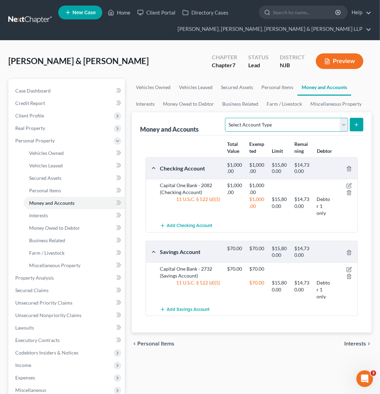
select select "cash_on_hand"
click at [226, 118] on select "Select Account Type Brokerage Cash on Hand Certificates of Deposit Checking Acc…" at bounding box center [286, 125] width 123 height 14
click at [353, 129] on button "submit" at bounding box center [357, 125] width 14 height 14
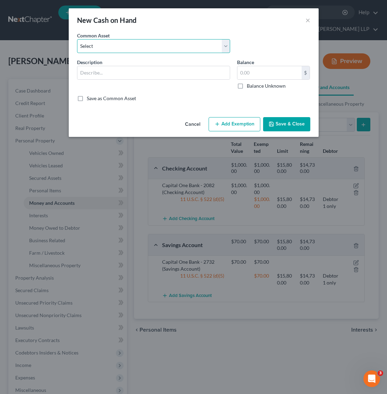
click at [181, 50] on select "Select Cash on hand Cash on hand" at bounding box center [153, 46] width 153 height 14
select select "1"
click at [77, 39] on select "Select Cash on hand Cash on hand" at bounding box center [153, 46] width 153 height 14
type input "Cash on hand"
type input "50.00"
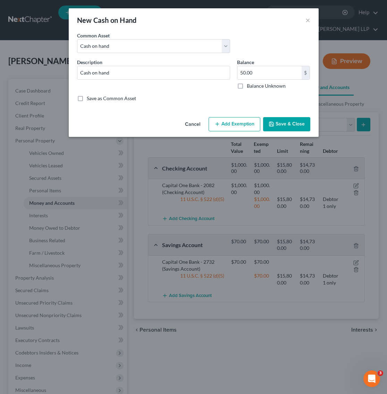
click at [286, 121] on button "Save & Close" at bounding box center [286, 124] width 47 height 15
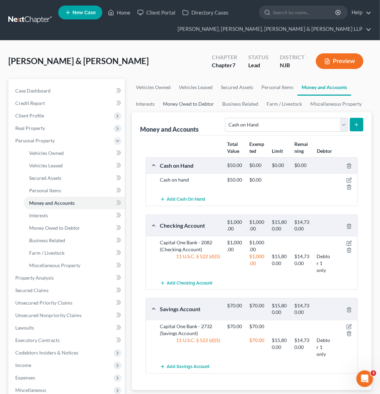
click at [181, 101] on link "Money Owed to Debtor" at bounding box center [188, 104] width 59 height 17
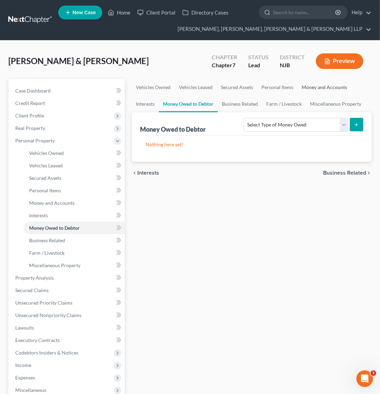
click at [326, 88] on link "Money and Accounts" at bounding box center [325, 87] width 54 height 17
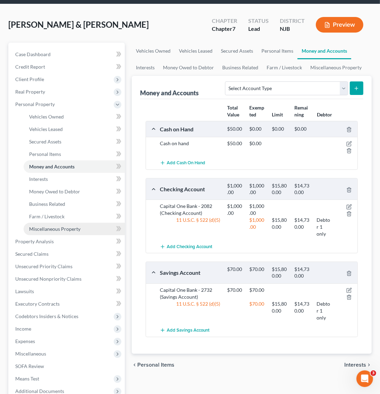
scroll to position [87, 0]
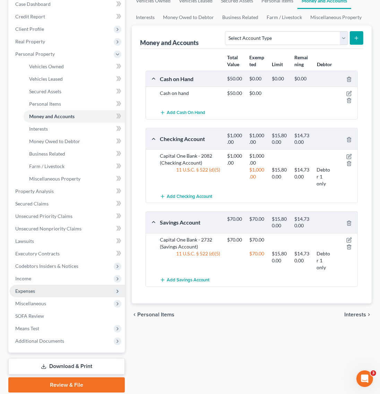
click at [46, 288] on span "Expenses" at bounding box center [67, 291] width 115 height 12
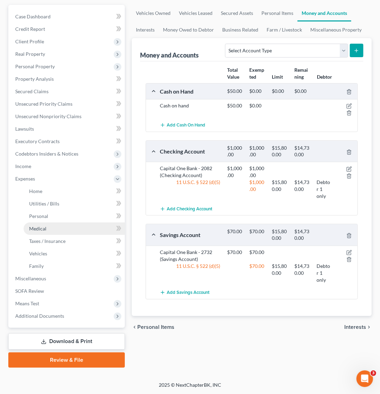
scroll to position [74, 0]
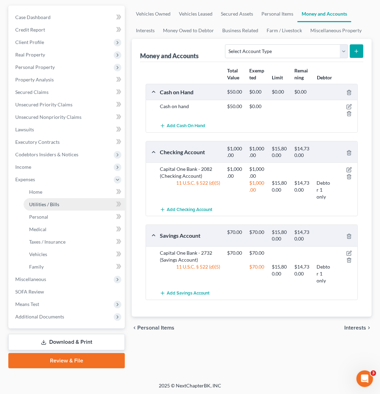
click at [60, 199] on link "Utilities / Bills" at bounding box center [74, 204] width 101 height 12
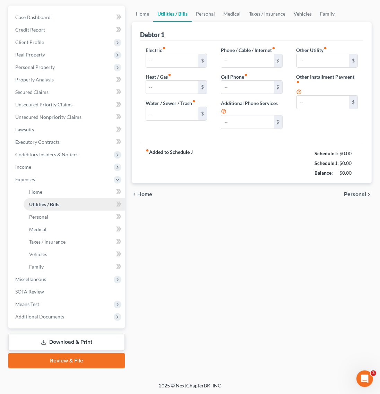
scroll to position [19, 0]
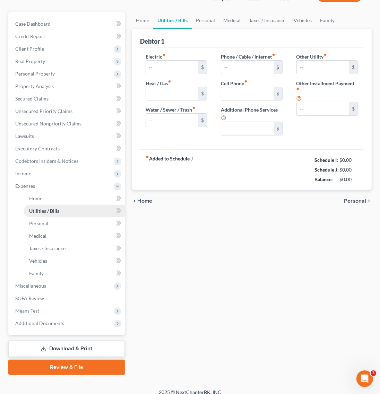
type input "310.00"
type input "0.00"
type input "235.00"
type input "0.00"
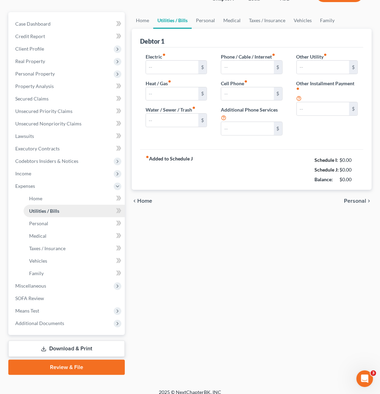
type input "0.00"
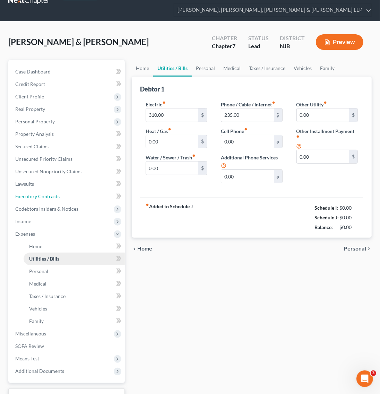
click at [59, 199] on ul "Case Dashboard Payments Invoices Payments Payments Credit Report Client Profile" at bounding box center [67, 222] width 115 height 312
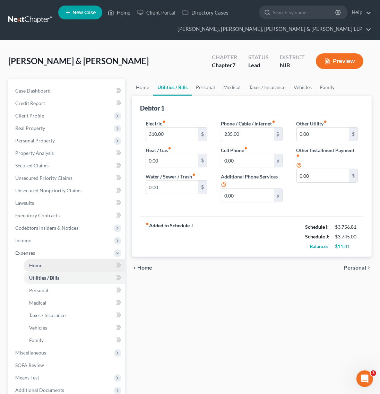
click at [51, 268] on link "Home" at bounding box center [74, 265] width 101 height 12
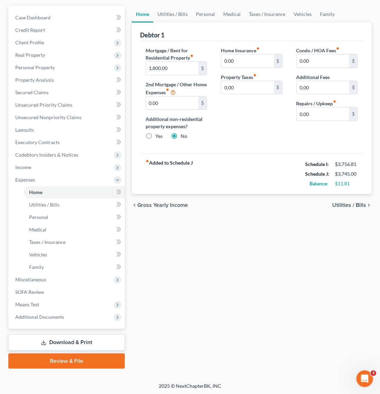
scroll to position [74, 0]
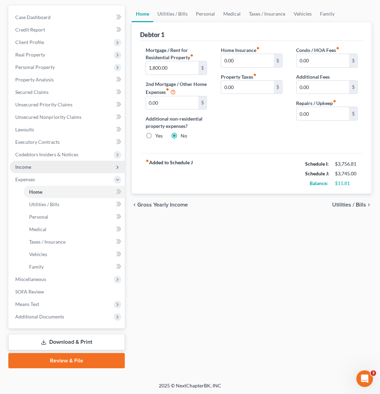
click at [32, 162] on span "Income" at bounding box center [67, 167] width 115 height 12
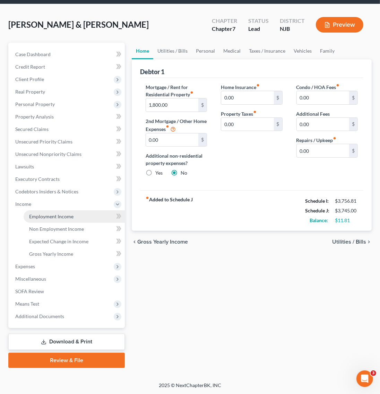
click at [94, 217] on link "Employment Income" at bounding box center [74, 217] width 101 height 12
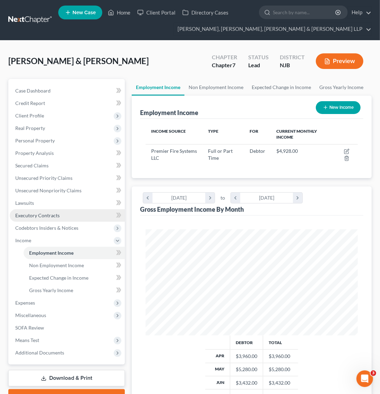
click at [68, 210] on link "Executory Contracts" at bounding box center [67, 215] width 115 height 12
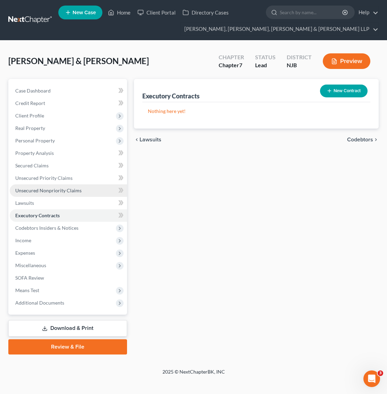
click at [68, 192] on span "Unsecured Nonpriority Claims" at bounding box center [48, 191] width 66 height 6
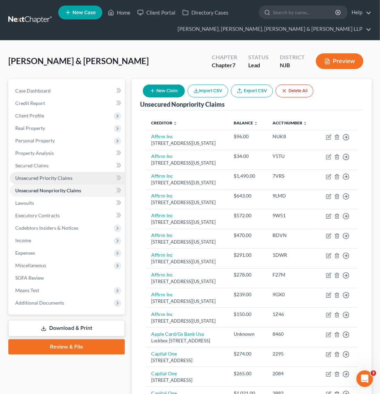
click at [68, 174] on link "Unsecured Priority Claims" at bounding box center [67, 178] width 115 height 12
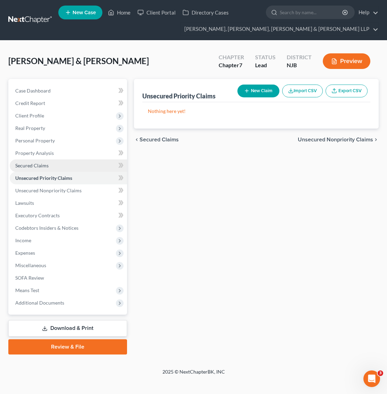
click at [68, 160] on link "Secured Claims" at bounding box center [68, 166] width 117 height 12
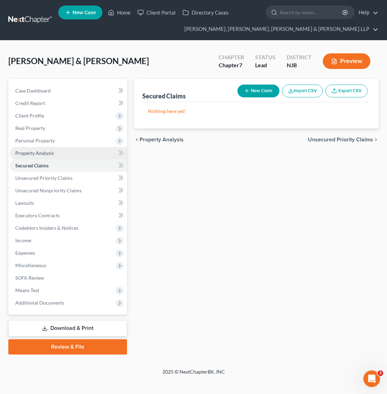
click at [68, 154] on link "Property Analysis" at bounding box center [68, 153] width 117 height 12
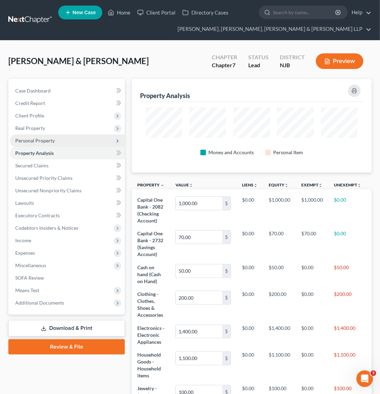
click at [69, 143] on span "Personal Property" at bounding box center [67, 141] width 115 height 12
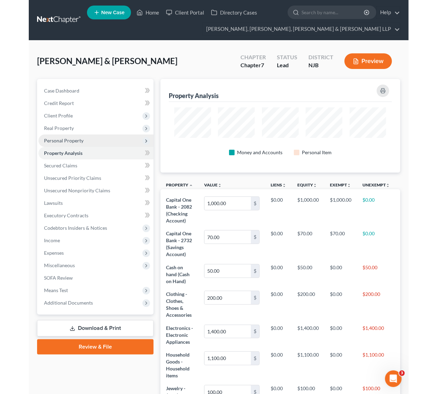
scroll to position [94, 240]
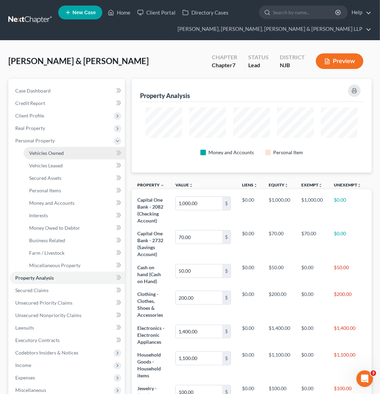
click at [69, 157] on link "Vehicles Owned" at bounding box center [74, 153] width 101 height 12
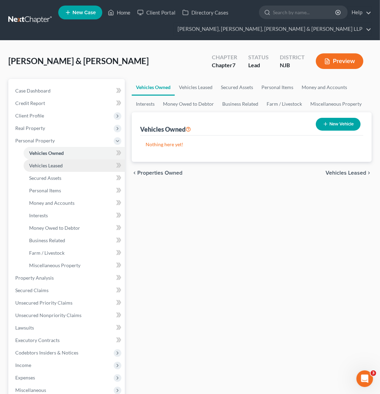
click at [84, 169] on link "Vehicles Leased" at bounding box center [74, 166] width 101 height 12
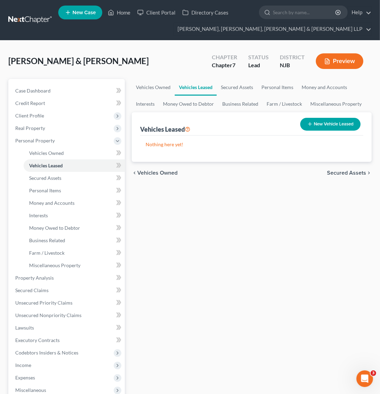
click at [324, 120] on button "New Vehicle Leased" at bounding box center [330, 124] width 60 height 13
select select "2"
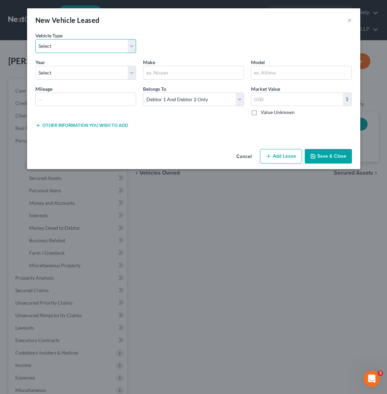
click at [75, 49] on select "Select Automobile Truck Trailer Watercraft Aircraft Motor Home Atv Other Vehicle" at bounding box center [85, 46] width 101 height 14
select select "0"
click at [35, 39] on select "Select Automobile Truck Trailer Watercraft Aircraft Motor Home Atv Other Vehicle" at bounding box center [85, 46] width 101 height 14
click at [88, 73] on select "Select 2026 2025 2024 2023 2022 2021 2020 2019 2018 2017 2016 2015 2014 2013 20…" at bounding box center [85, 73] width 101 height 14
select select "15"
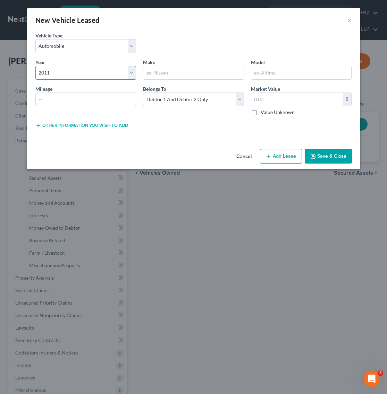
click at [35, 66] on select "Select 2026 2025 2024 2023 2022 2021 2020 2019 2018 2017 2016 2015 2014 2013 20…" at bounding box center [85, 73] width 101 height 14
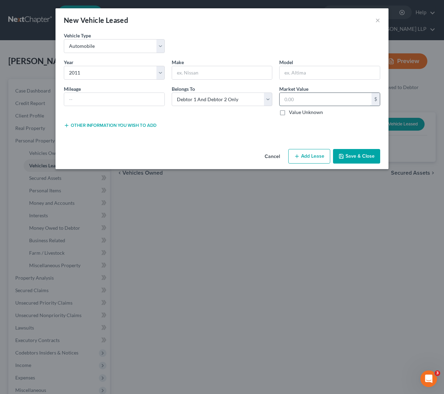
click at [323, 101] on input "text" at bounding box center [326, 99] width 92 height 13
click at [319, 101] on input "4,504" at bounding box center [326, 99] width 92 height 13
type input "4,400"
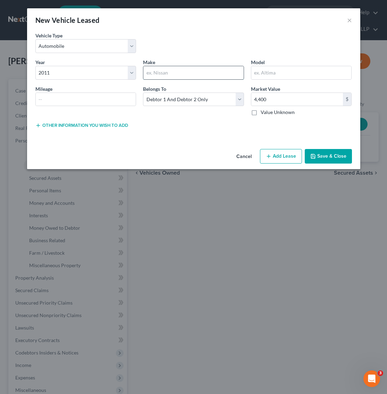
click at [186, 77] on input "text" at bounding box center [193, 72] width 100 height 13
type input "Nissan"
click at [266, 72] on input "text" at bounding box center [301, 72] width 100 height 13
paste input "sentra"
click at [256, 75] on input "sentra" at bounding box center [301, 72] width 100 height 13
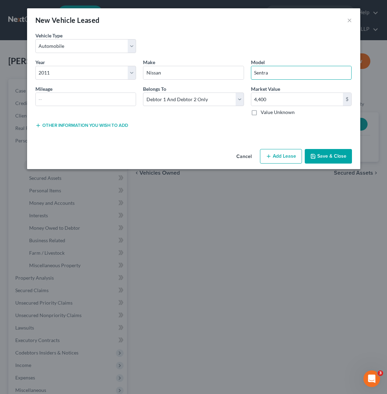
type input "Sentra"
click at [221, 38] on div "Vehicle Type * Select Automobile Truck Trailer Watercraft Aircraft Motor Home A…" at bounding box center [193, 45] width 323 height 27
click at [115, 104] on input "text" at bounding box center [86, 99] width 100 height 13
click at [194, 135] on div "Vehicle Type * Select Automobile Truck Trailer Watercraft Aircraft Motor Home A…" at bounding box center [193, 89] width 333 height 114
click at [347, 153] on button "Save & Close" at bounding box center [327, 156] width 47 height 15
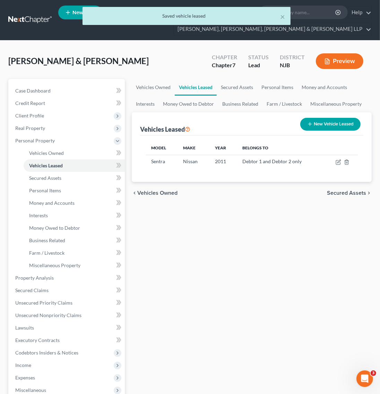
click at [326, 125] on button "New Vehicle Leased" at bounding box center [330, 124] width 60 height 13
select select "2"
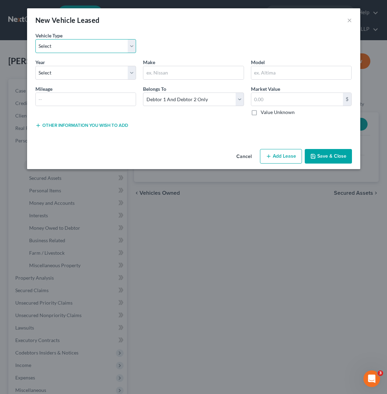
click at [128, 48] on select "Select Automobile Truck Trailer Watercraft Aircraft Motor Home Atv Other Vehicle" at bounding box center [85, 46] width 101 height 14
select select "0"
click at [35, 39] on select "Select Automobile Truck Trailer Watercraft Aircraft Motor Home Atv Other Vehicle" at bounding box center [85, 46] width 101 height 14
click at [109, 76] on select "Select 2026 2025 2024 2023 2022 2021 2020 2019 2018 2017 2016 2015 2014 2013 20…" at bounding box center [85, 73] width 101 height 14
select select "3"
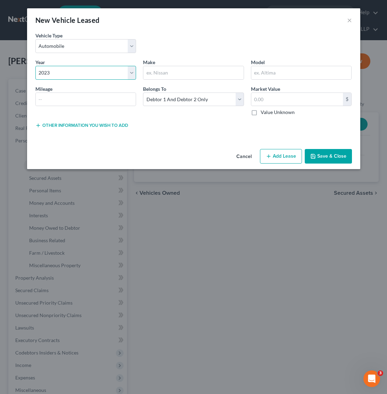
click at [35, 66] on select "Select 2026 2025 2024 2023 2022 2021 2020 2019 2018 2017 2016 2015 2014 2013 20…" at bounding box center [85, 73] width 101 height 14
click at [190, 73] on input "text" at bounding box center [193, 72] width 100 height 13
type input "Honda"
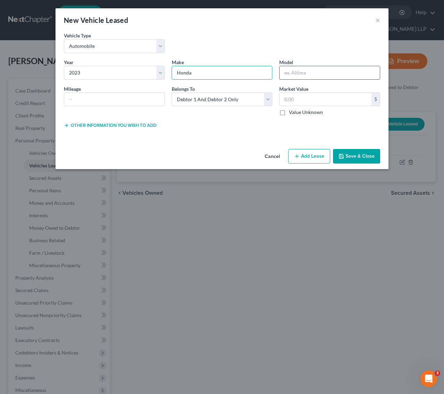
click at [311, 74] on input "text" at bounding box center [330, 72] width 100 height 13
type input "Pilot"
drag, startPoint x: 319, startPoint y: 96, endPoint x: 318, endPoint y: 100, distance: 3.6
click at [319, 98] on input "text" at bounding box center [326, 99] width 92 height 13
type input "34,392"
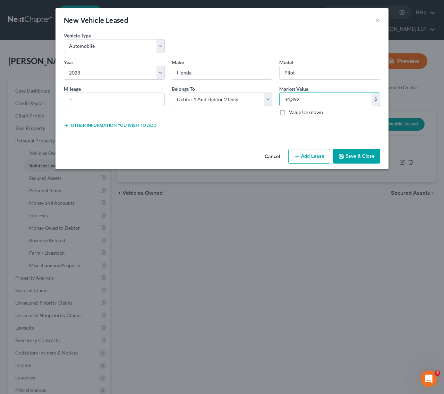
click at [199, 125] on div "Lease Select" at bounding box center [222, 124] width 108 height 7
click at [358, 152] on button "Save & Close" at bounding box center [356, 156] width 47 height 15
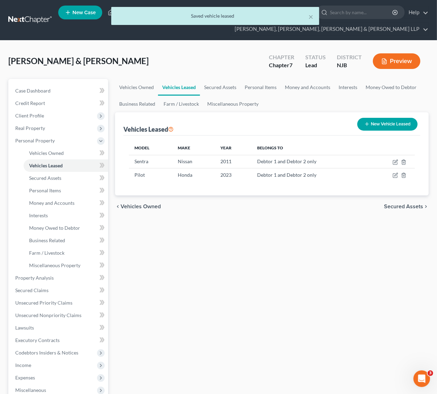
click at [291, 190] on div "Model Make Year Belongs To Sentra Nissan 2011 Debtor 1 and Debtor 2 only Pilot …" at bounding box center [271, 166] width 297 height 60
click at [222, 84] on link "Secured Assets" at bounding box center [220, 87] width 41 height 17
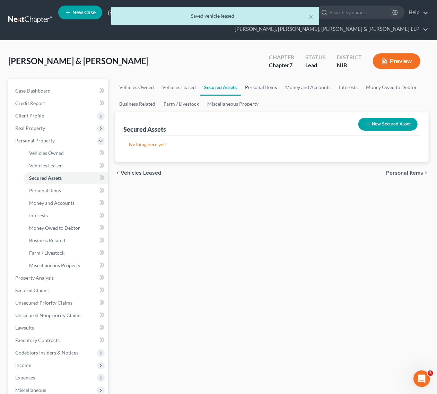
click at [258, 94] on link "Personal Items" at bounding box center [261, 87] width 40 height 17
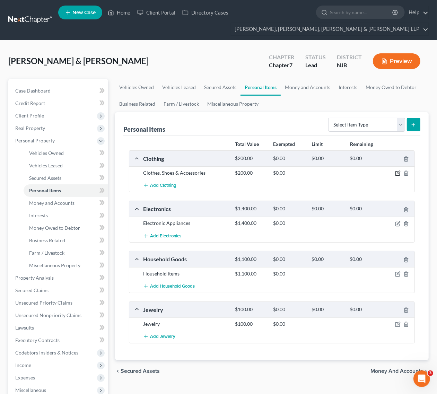
click at [386, 173] on icon "button" at bounding box center [398, 174] width 6 height 6
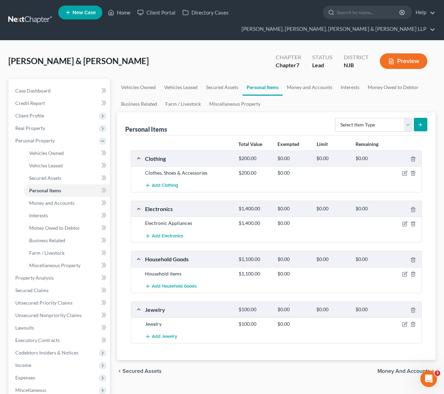
click at [386, 170] on body "Home New Case Client Portal Directory Cases Scura Wigfield, Heyer, Stevens & Ca…" at bounding box center [222, 253] width 444 height 506
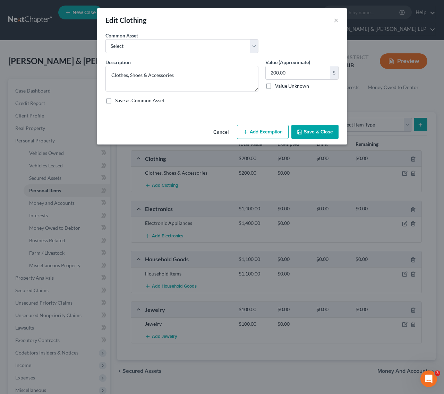
click at [282, 128] on button "Add Exemption" at bounding box center [263, 132] width 52 height 15
select select "2"
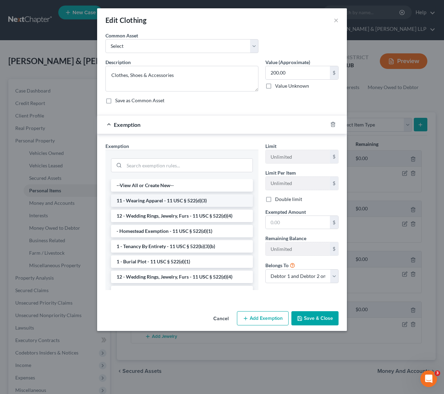
click at [212, 205] on li "11 - Wearing Apparel - 11 USC § 522(d)(3)" at bounding box center [182, 201] width 142 height 12
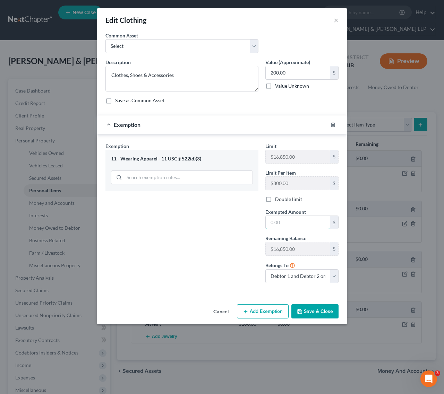
drag, startPoint x: 281, startPoint y: 223, endPoint x: 334, endPoint y: 206, distance: 55.6
click at [281, 223] on input "text" at bounding box center [298, 222] width 64 height 13
type input "200"
drag, startPoint x: 153, startPoint y: 201, endPoint x: 175, endPoint y: 212, distance: 24.5
click at [153, 201] on div "Exemption Set must be selected for CA. Exemption * 11 - Wearing Apparel - 11 US…" at bounding box center [182, 216] width 160 height 146
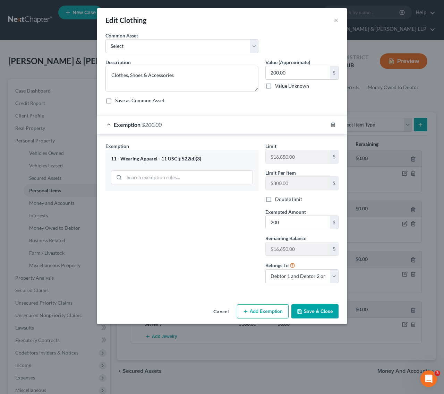
click at [324, 310] on button "Save & Close" at bounding box center [314, 311] width 47 height 15
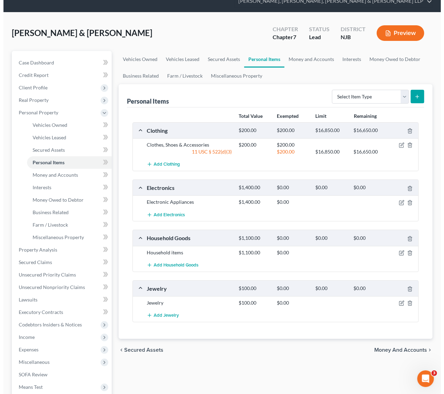
scroll to position [43, 0]
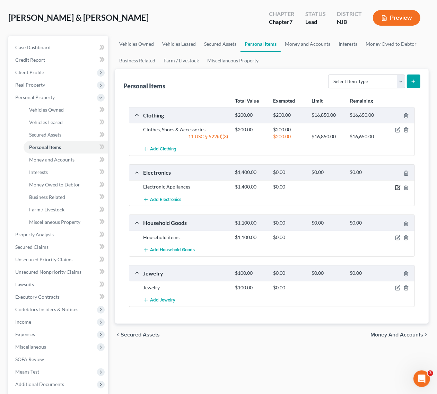
click at [386, 190] on icon "button" at bounding box center [398, 188] width 6 height 6
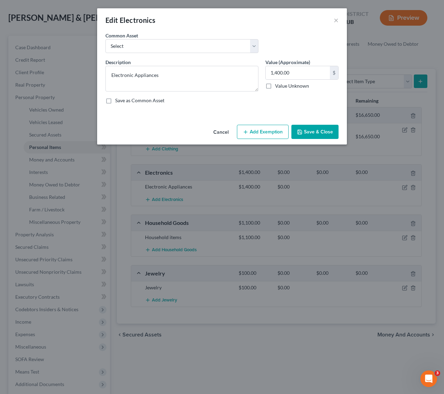
click at [263, 135] on button "Add Exemption" at bounding box center [263, 132] width 52 height 15
select select "2"
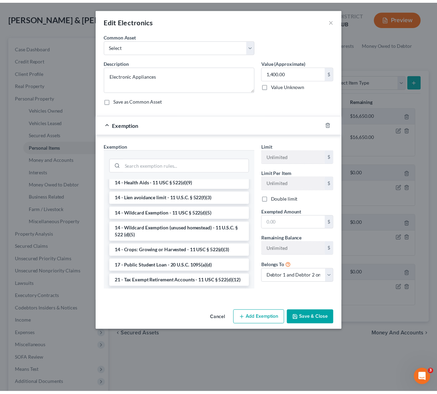
scroll to position [0, 0]
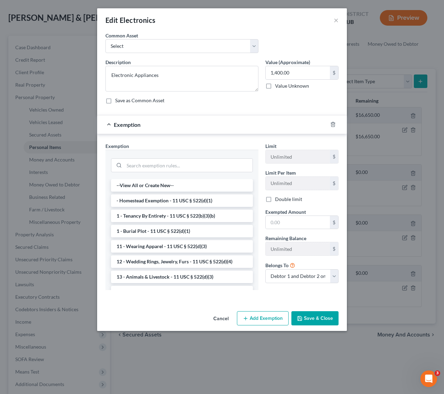
click at [221, 324] on button "Cancel" at bounding box center [221, 319] width 26 height 14
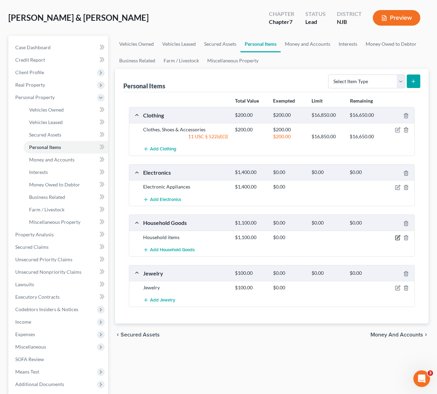
click at [386, 238] on div at bounding box center [400, 237] width 31 height 7
click at [386, 239] on icon "button" at bounding box center [398, 236] width 3 height 3
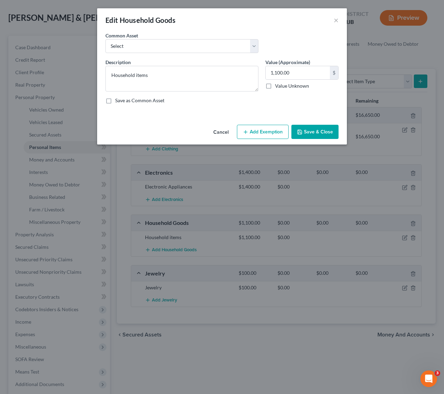
click at [274, 132] on button "Add Exemption" at bounding box center [263, 132] width 52 height 15
select select "2"
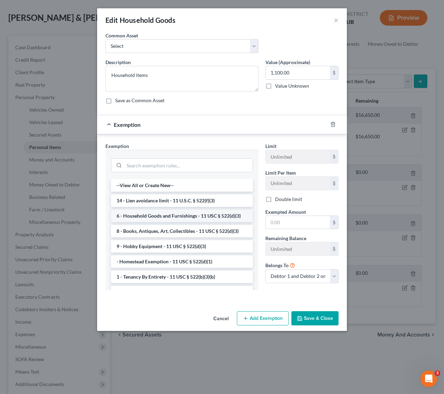
click at [231, 219] on li "6 - Household Goods and Furnishings - 11 USC § 522(d)(3)" at bounding box center [182, 216] width 142 height 12
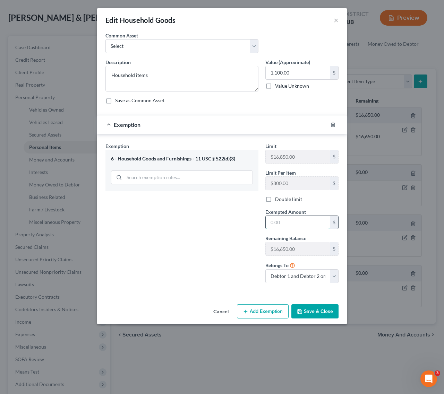
click at [285, 222] on input "text" at bounding box center [298, 222] width 64 height 13
type input "1,100"
click at [332, 309] on button "Save & Close" at bounding box center [314, 311] width 47 height 15
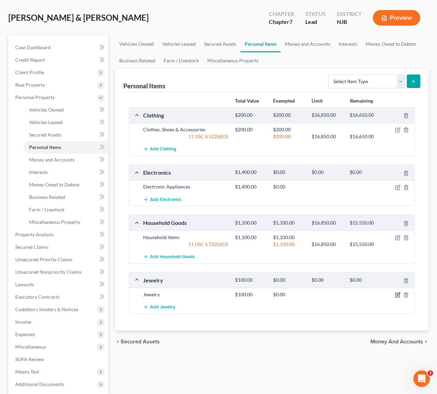
click at [386, 298] on icon "button" at bounding box center [398, 295] width 6 height 6
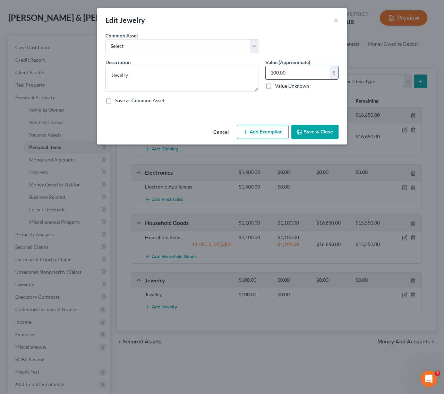
click at [290, 74] on input "100.00" at bounding box center [298, 72] width 64 height 13
click at [228, 66] on textarea "Jewelry" at bounding box center [181, 79] width 153 height 26
click at [228, 56] on div "Common Asset Select Jewelry" at bounding box center [222, 45] width 240 height 27
click at [229, 51] on select "Select Jewelry" at bounding box center [181, 46] width 153 height 14
select select "0"
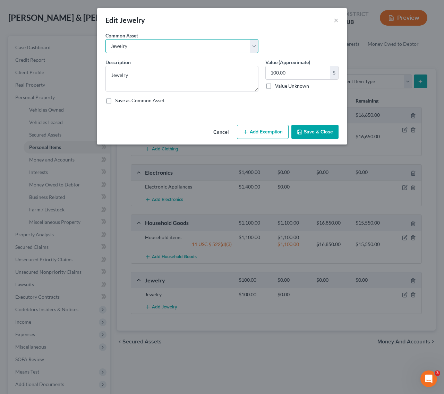
click at [105, 39] on select "Select Jewelry" at bounding box center [181, 46] width 153 height 14
click at [297, 76] on input "150.00" at bounding box center [298, 72] width 64 height 13
type input "100"
click at [298, 125] on button "Save & Close" at bounding box center [314, 132] width 47 height 15
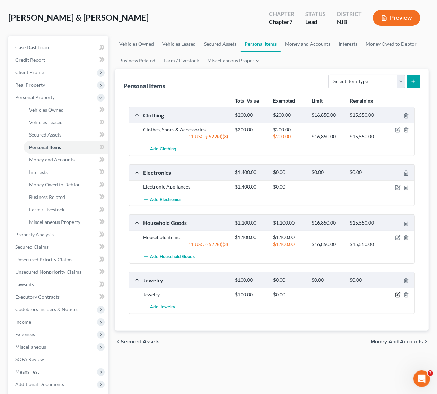
click at [396, 294] on icon "button" at bounding box center [398, 295] width 4 height 4
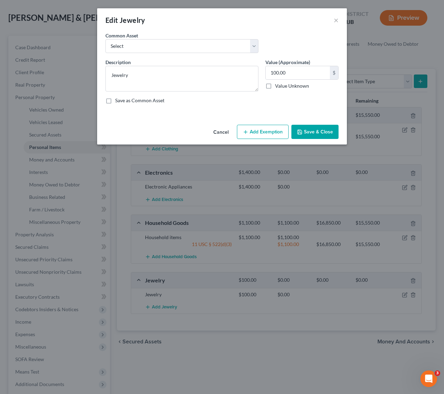
click at [254, 130] on button "Add Exemption" at bounding box center [263, 132] width 52 height 15
select select "2"
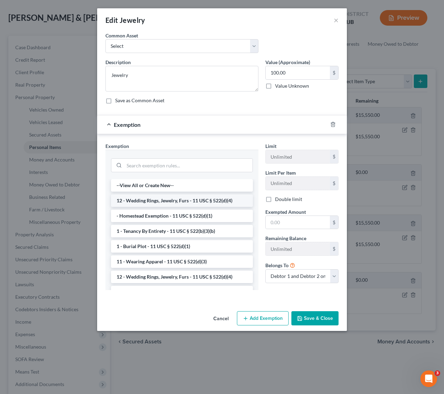
click at [207, 195] on li "12 - Wedding Rings, Jewelry, Furs - 11 USC § 522(d)(4)" at bounding box center [182, 201] width 142 height 12
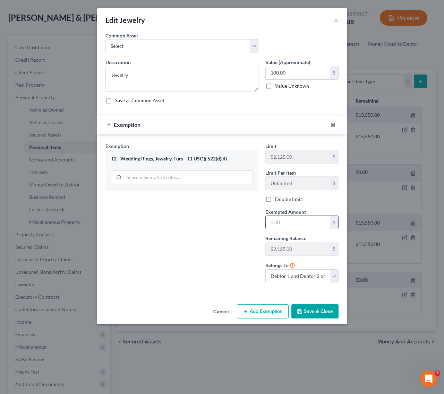
click at [303, 221] on input "text" at bounding box center [298, 222] width 64 height 13
type input "100"
click at [230, 240] on div "Exemption Set must be selected for CA. Exemption * 12 - Wedding Rings, Jewelry,…" at bounding box center [182, 216] width 160 height 146
click at [318, 315] on button "Save & Close" at bounding box center [314, 311] width 47 height 15
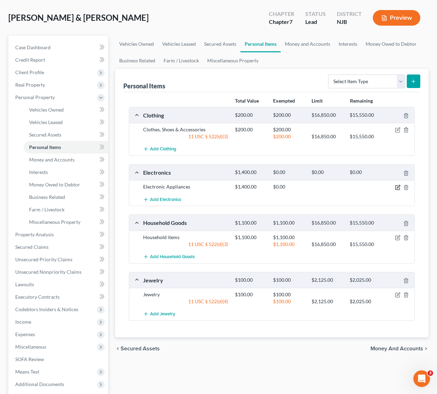
click at [395, 188] on icon "button" at bounding box center [398, 188] width 6 height 6
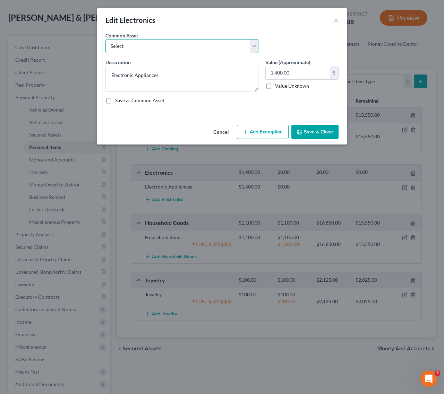
click at [210, 48] on select "Select Cellphone, TVs Electronic Appliances" at bounding box center [181, 46] width 153 height 14
click at [304, 91] on div "Value (Approximate) 1,400.00 $ Value Unknown Balance Undetermined 1,400.00 $ Va…" at bounding box center [302, 75] width 80 height 33
click at [276, 124] on div "Cancel Add Exemption Save & Close" at bounding box center [222, 133] width 250 height 23
click at [273, 129] on button "Add Exemption" at bounding box center [263, 132] width 52 height 15
select select "2"
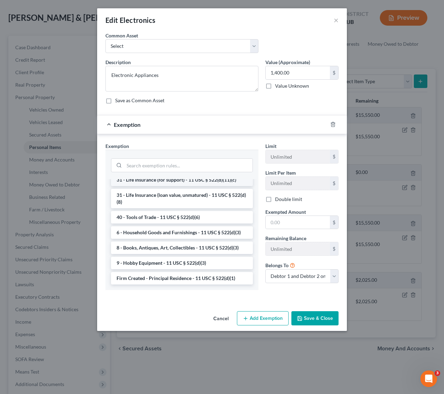
scroll to position [586, 0]
click at [188, 163] on input "search" at bounding box center [188, 165] width 128 height 13
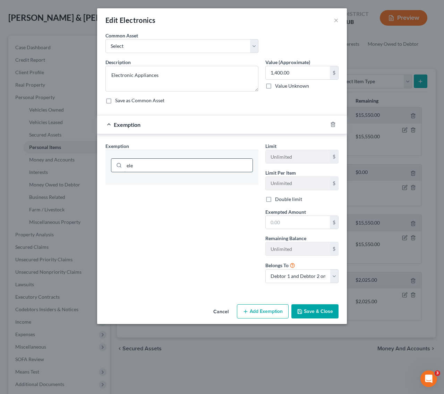
scroll to position [0, 0]
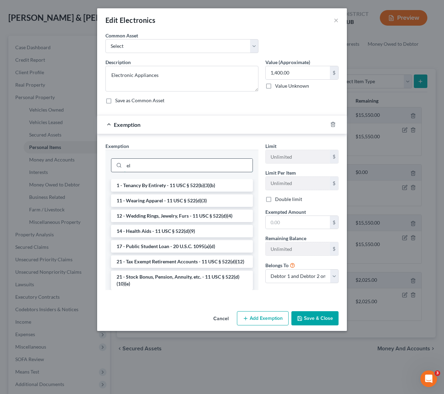
type input "e"
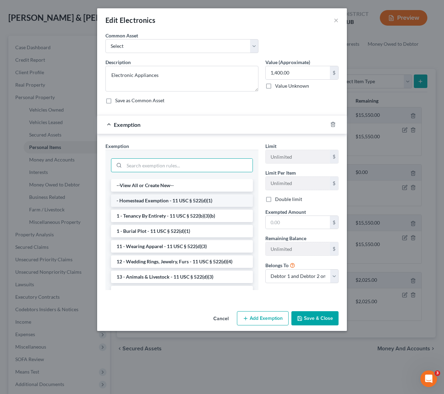
click at [181, 198] on li "- Homestead Exemption - 11 USC § 522(d)(1)" at bounding box center [182, 201] width 142 height 12
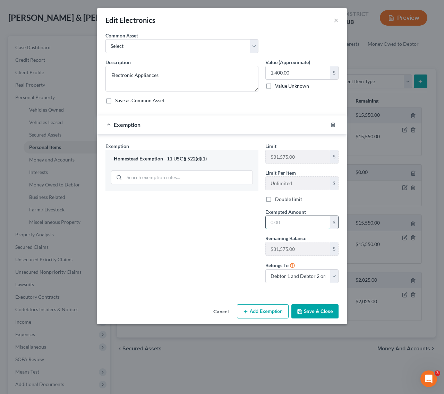
click at [273, 224] on input "text" at bounding box center [298, 222] width 64 height 13
type input "1,400"
click at [179, 247] on div "Exemption Set must be selected for CA. Exemption * - Homestead Exemption - 11 U…" at bounding box center [182, 216] width 160 height 146
click at [331, 308] on button "Save & Close" at bounding box center [314, 311] width 47 height 15
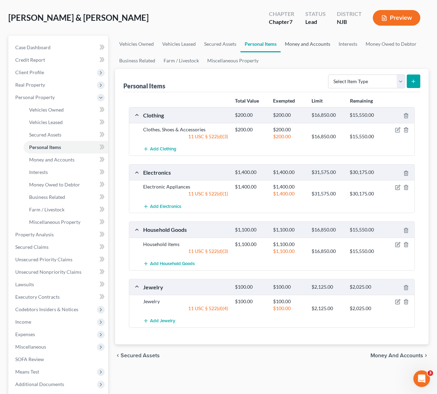
click at [323, 41] on link "Money and Accounts" at bounding box center [308, 44] width 54 height 17
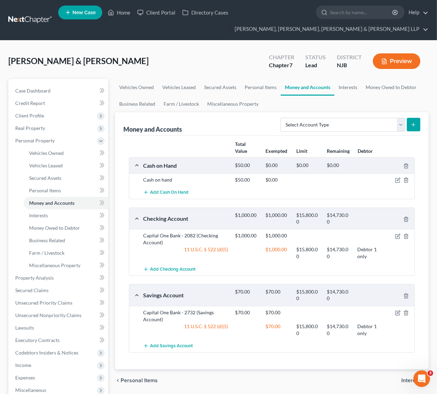
click at [394, 180] on div at bounding box center [400, 180] width 31 height 7
click at [396, 180] on icon "button" at bounding box center [398, 181] width 6 height 6
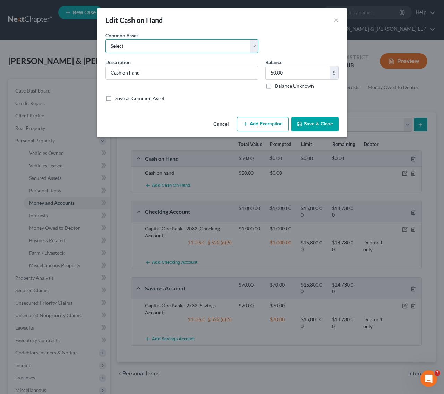
click at [232, 49] on select "Select Cash on hand Cash on hand" at bounding box center [181, 46] width 153 height 14
click at [233, 43] on select "Select Cash on hand Cash on hand" at bounding box center [181, 46] width 153 height 14
select select "0"
click at [105, 39] on select "Select Cash on hand Cash on hand" at bounding box center [181, 46] width 153 height 14
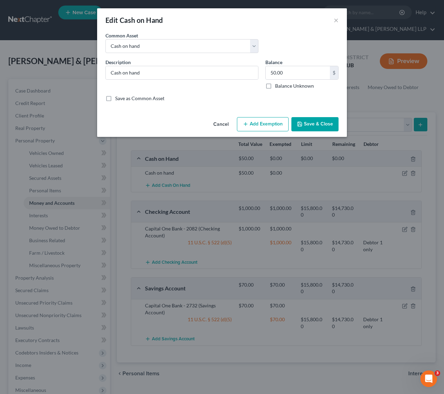
click at [316, 119] on button "Save & Close" at bounding box center [314, 124] width 47 height 15
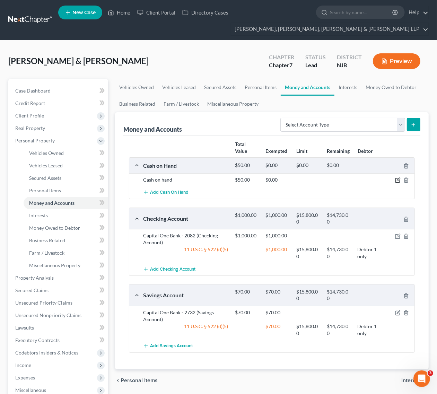
click at [396, 179] on icon "button" at bounding box center [398, 181] width 4 height 4
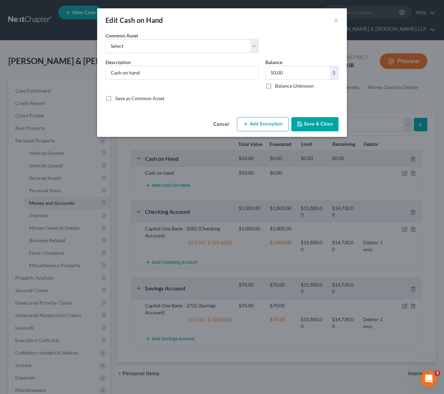
click at [268, 126] on button "Add Exemption" at bounding box center [263, 124] width 52 height 15
select select "2"
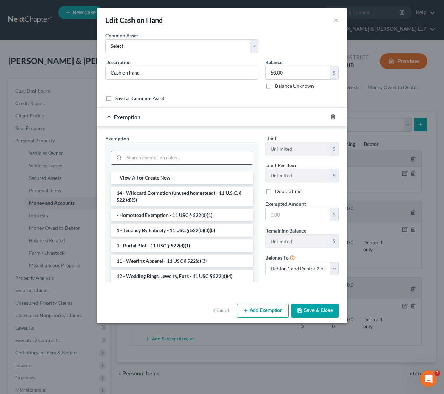
click at [202, 158] on input "search" at bounding box center [188, 157] width 128 height 13
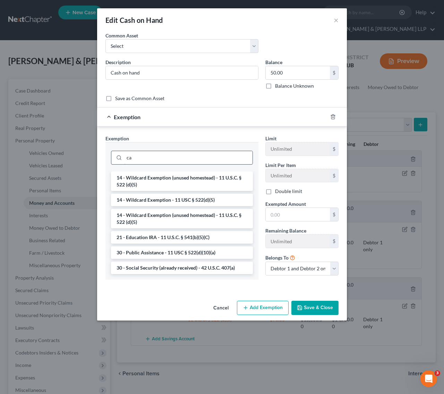
type input "c"
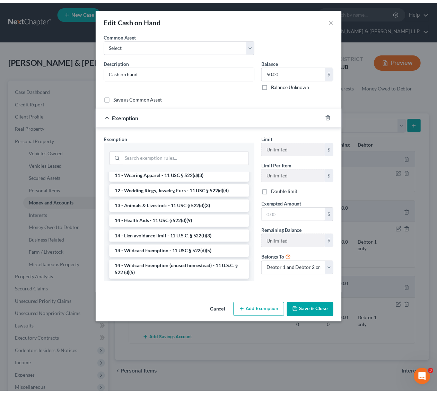
scroll to position [87, 0]
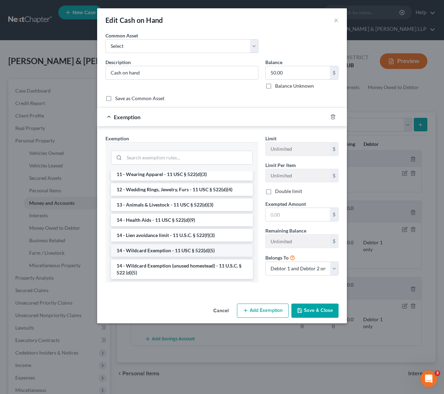
click at [216, 254] on li "14 - Wildcard Exemption - 11 USC § 522(d)(5)" at bounding box center [182, 250] width 142 height 12
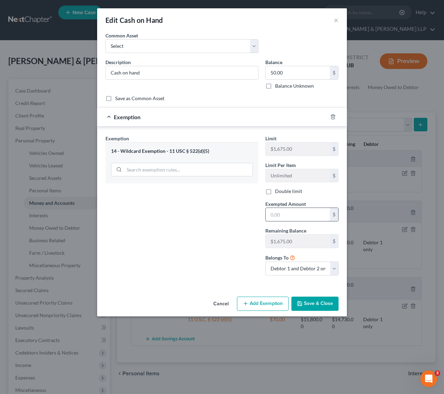
click at [274, 217] on input "text" at bounding box center [298, 214] width 64 height 13
type input "50"
click at [323, 311] on button "Save & Close" at bounding box center [314, 304] width 47 height 15
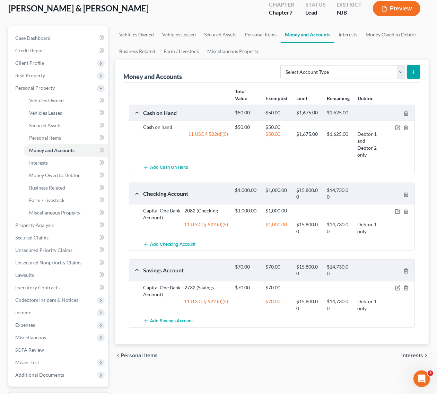
scroll to position [0, 0]
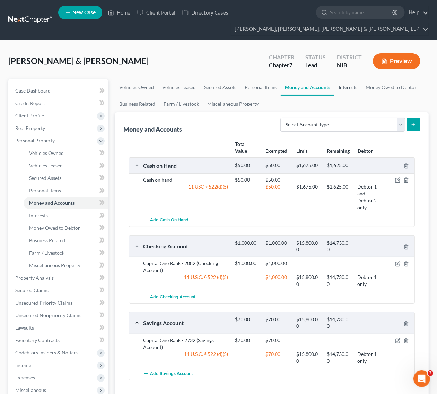
click at [350, 93] on link "Interests" at bounding box center [348, 87] width 27 height 17
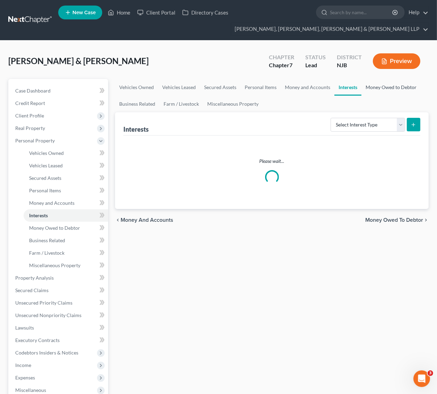
click at [378, 87] on link "Money Owed to Debtor" at bounding box center [391, 87] width 59 height 17
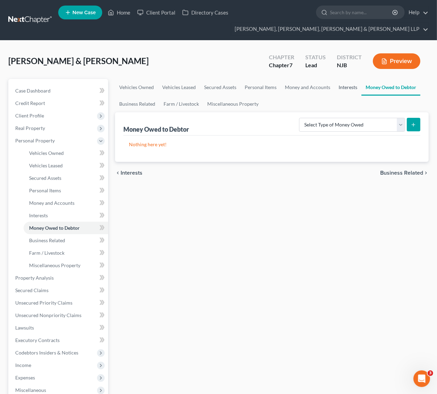
click at [355, 88] on link "Interests" at bounding box center [348, 87] width 27 height 17
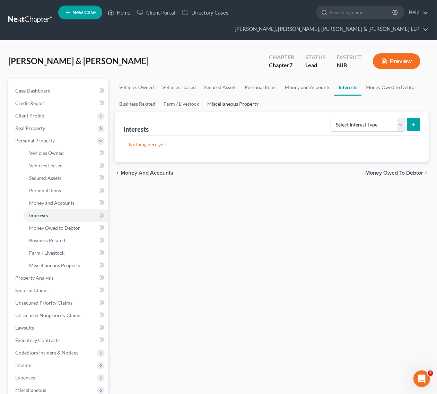
click at [233, 104] on link "Miscellaneous Property" at bounding box center [233, 104] width 60 height 17
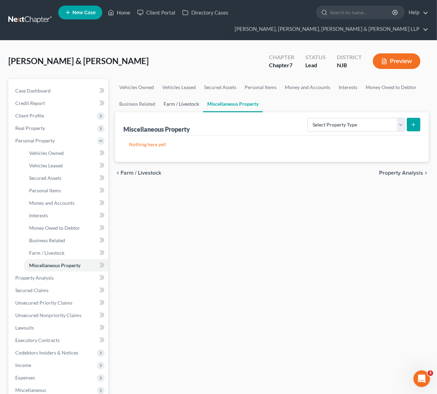
click at [169, 106] on link "Farm / Livestock" at bounding box center [182, 104] width 44 height 17
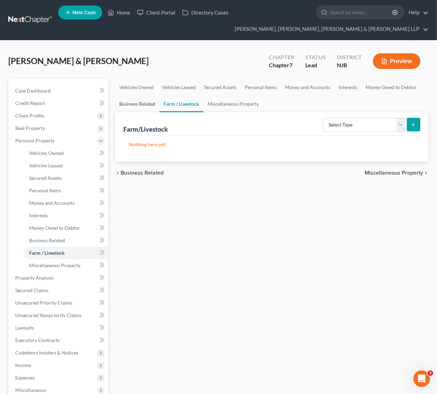
click at [136, 105] on link "Business Related" at bounding box center [137, 104] width 44 height 17
click at [74, 254] on link "Farm / Livestock" at bounding box center [66, 253] width 85 height 12
click at [68, 265] on span "Miscellaneous Property" at bounding box center [54, 266] width 51 height 6
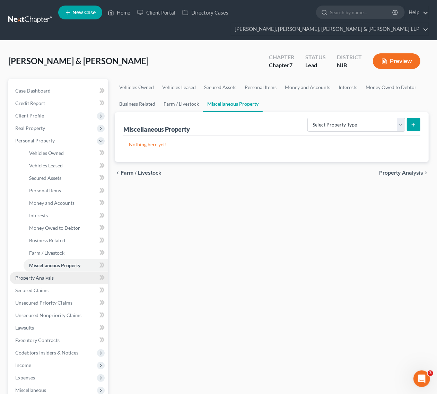
click at [51, 274] on link "Property Analysis" at bounding box center [59, 278] width 98 height 12
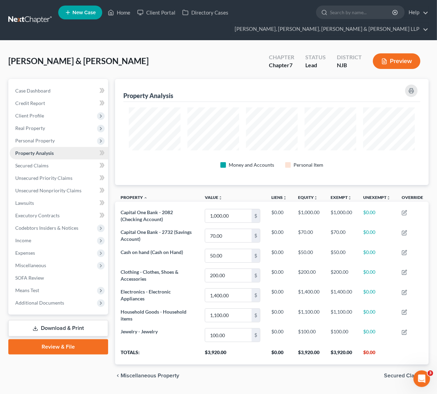
scroll to position [106, 314]
click at [68, 164] on link "Secured Claims" at bounding box center [59, 166] width 98 height 12
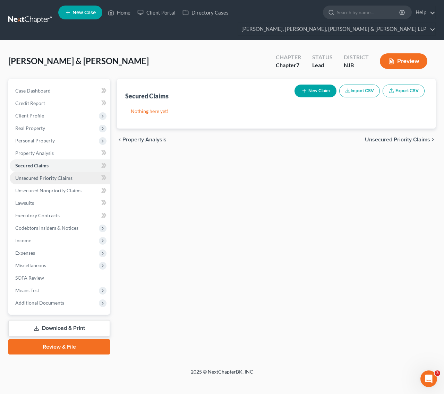
click at [65, 175] on span "Unsecured Priority Claims" at bounding box center [43, 178] width 57 height 6
click at [56, 188] on span "Unsecured Nonpriority Claims" at bounding box center [48, 191] width 66 height 6
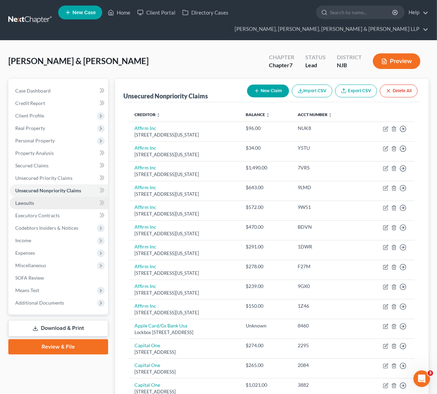
click at [10, 200] on link "Lawsuits" at bounding box center [59, 203] width 98 height 12
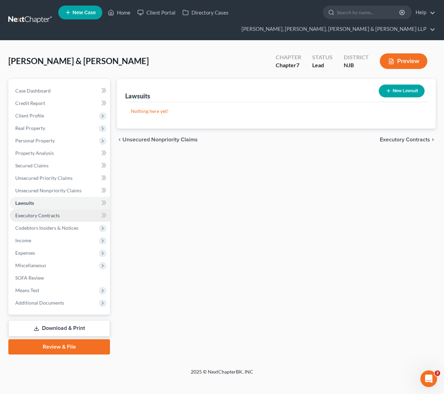
click at [51, 211] on link "Executory Contracts" at bounding box center [60, 215] width 100 height 12
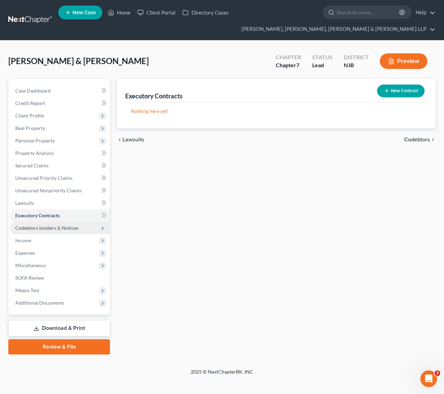
click at [52, 224] on span "Codebtors Insiders & Notices" at bounding box center [60, 228] width 100 height 12
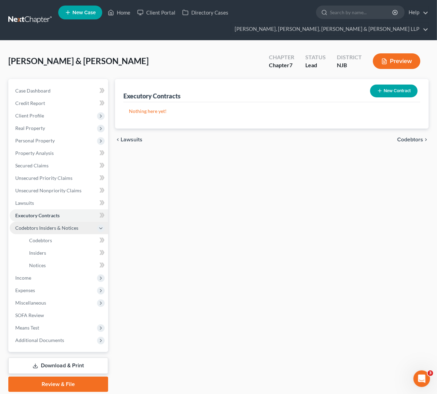
click at [52, 228] on span "Codebtors Insiders & Notices" at bounding box center [46, 228] width 63 height 6
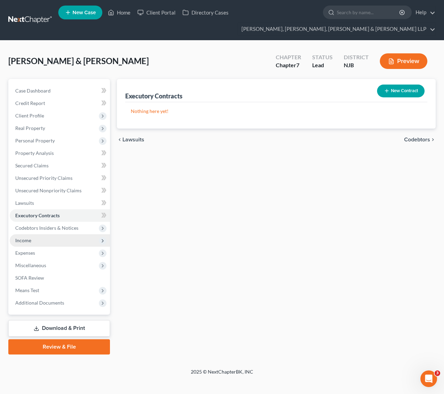
click at [52, 238] on span "Income" at bounding box center [60, 240] width 100 height 12
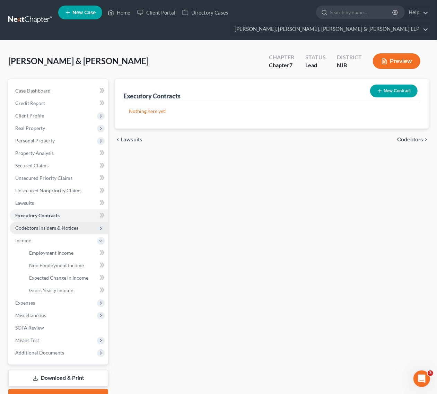
click at [54, 227] on span "Codebtors Insiders & Notices" at bounding box center [46, 228] width 63 height 6
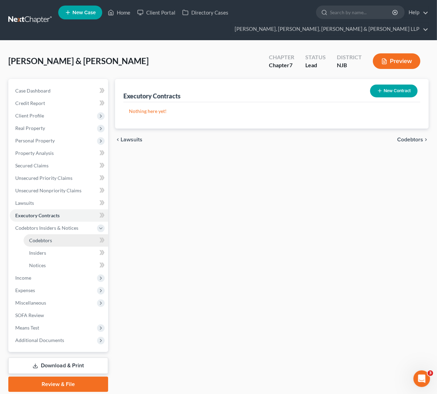
click at [54, 241] on link "Codebtors" at bounding box center [66, 240] width 85 height 12
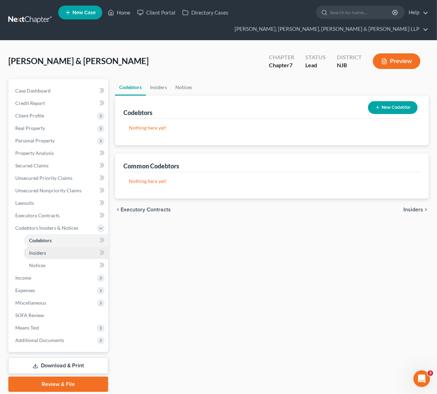
click at [54, 252] on link "Insiders" at bounding box center [66, 253] width 85 height 12
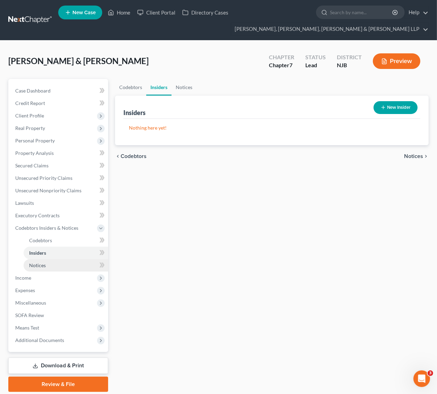
click at [56, 265] on link "Notices" at bounding box center [66, 265] width 85 height 12
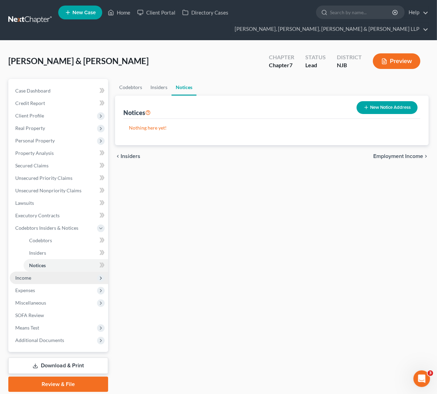
click at [57, 283] on span "Income" at bounding box center [59, 278] width 98 height 12
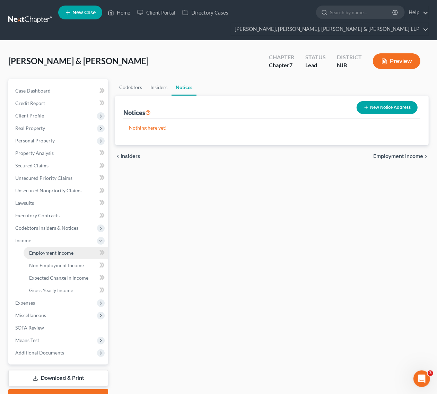
click at [54, 254] on span "Employment Income" at bounding box center [51, 253] width 44 height 6
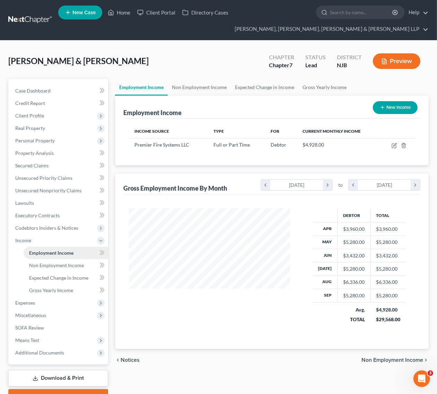
scroll to position [125, 174]
click at [197, 91] on link "Non Employment Income" at bounding box center [199, 87] width 63 height 17
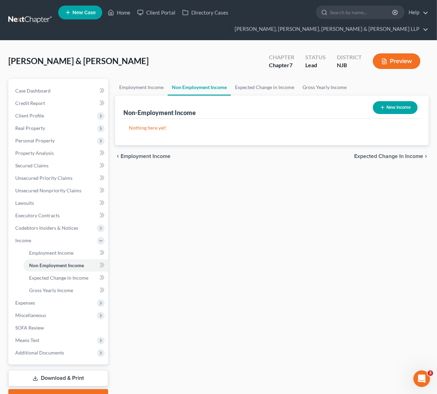
click at [265, 77] on div "[PERSON_NAME] & [PERSON_NAME] Upgraded Chapter Chapter 7 Status Lead District […" at bounding box center [218, 64] width 421 height 30
click at [269, 96] on div "Non-Employment Income New Income" at bounding box center [271, 107] width 297 height 23
drag, startPoint x: 269, startPoint y: 95, endPoint x: 276, endPoint y: 90, distance: 8.9
click at [269, 94] on link "Expected Change in Income" at bounding box center [265, 87] width 68 height 17
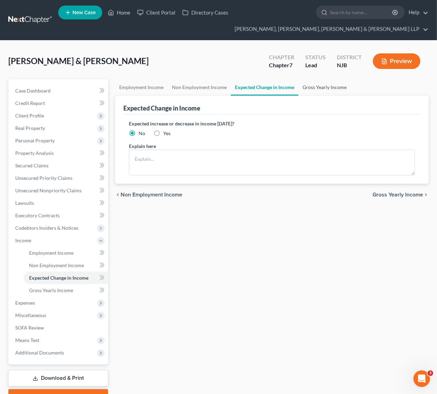
click at [337, 85] on link "Gross Yearly Income" at bounding box center [325, 87] width 52 height 17
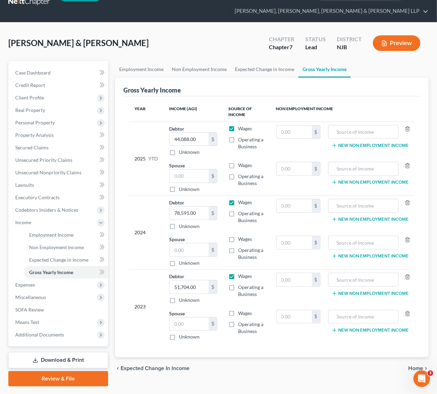
scroll to position [36, 0]
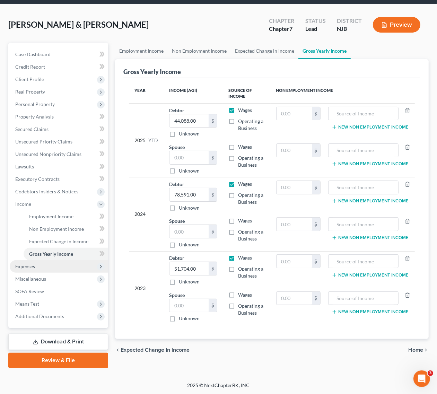
click at [72, 261] on span "Expenses" at bounding box center [59, 266] width 98 height 12
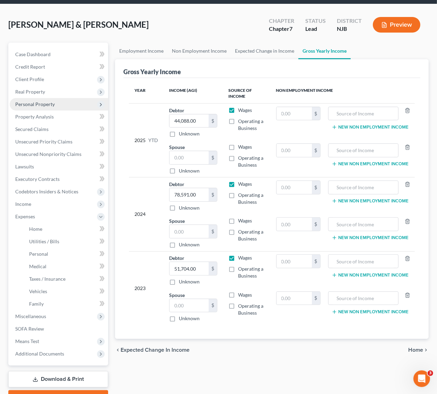
click at [79, 104] on span "Personal Property" at bounding box center [59, 104] width 98 height 12
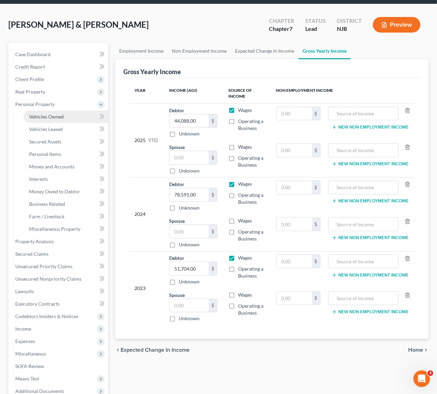
click at [78, 119] on link "Vehicles Owned" at bounding box center [66, 117] width 85 height 12
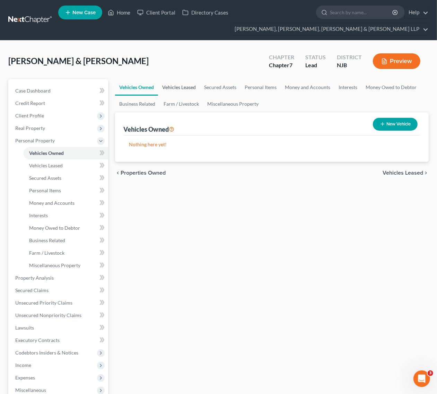
click at [171, 87] on link "Vehicles Leased" at bounding box center [179, 87] width 42 height 17
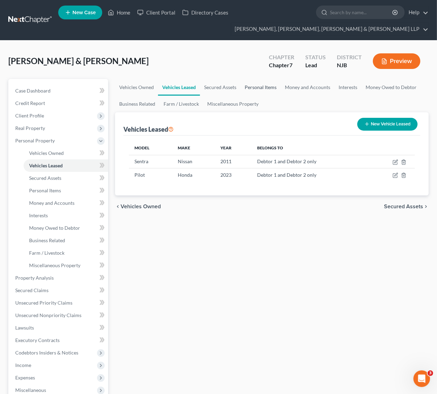
click at [250, 88] on link "Personal Items" at bounding box center [261, 87] width 40 height 17
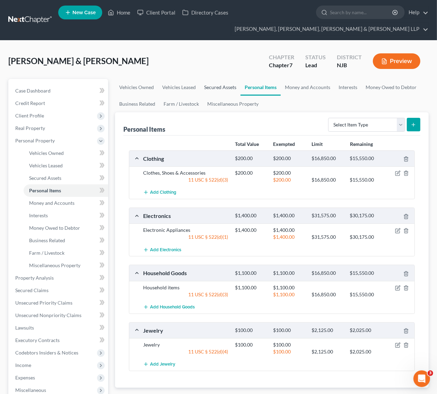
click at [226, 87] on link "Secured Assets" at bounding box center [220, 87] width 41 height 17
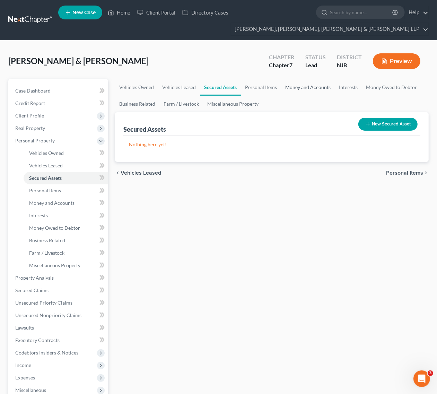
click at [325, 85] on link "Money and Accounts" at bounding box center [308, 87] width 54 height 17
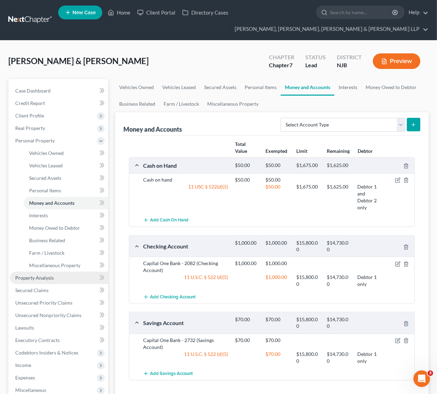
click at [71, 278] on link "Property Analysis" at bounding box center [59, 278] width 98 height 12
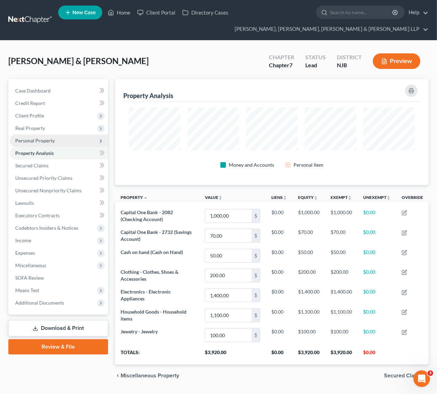
scroll to position [106, 314]
click at [70, 130] on span "Real Property" at bounding box center [59, 128] width 98 height 12
